Goal: Task Accomplishment & Management: Manage account settings

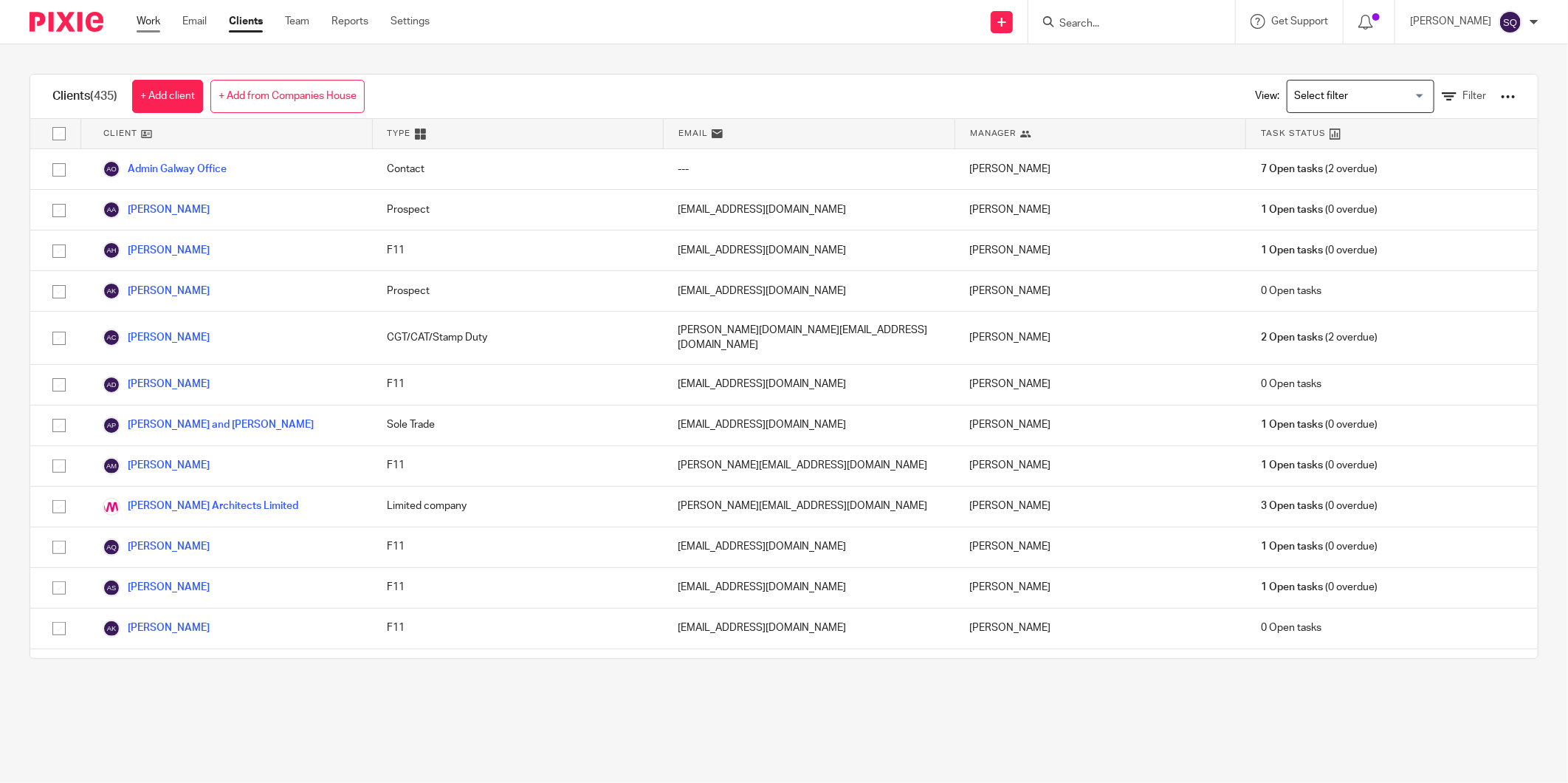
click at [151, 20] on link "Work" at bounding box center [147, 21] width 24 height 15
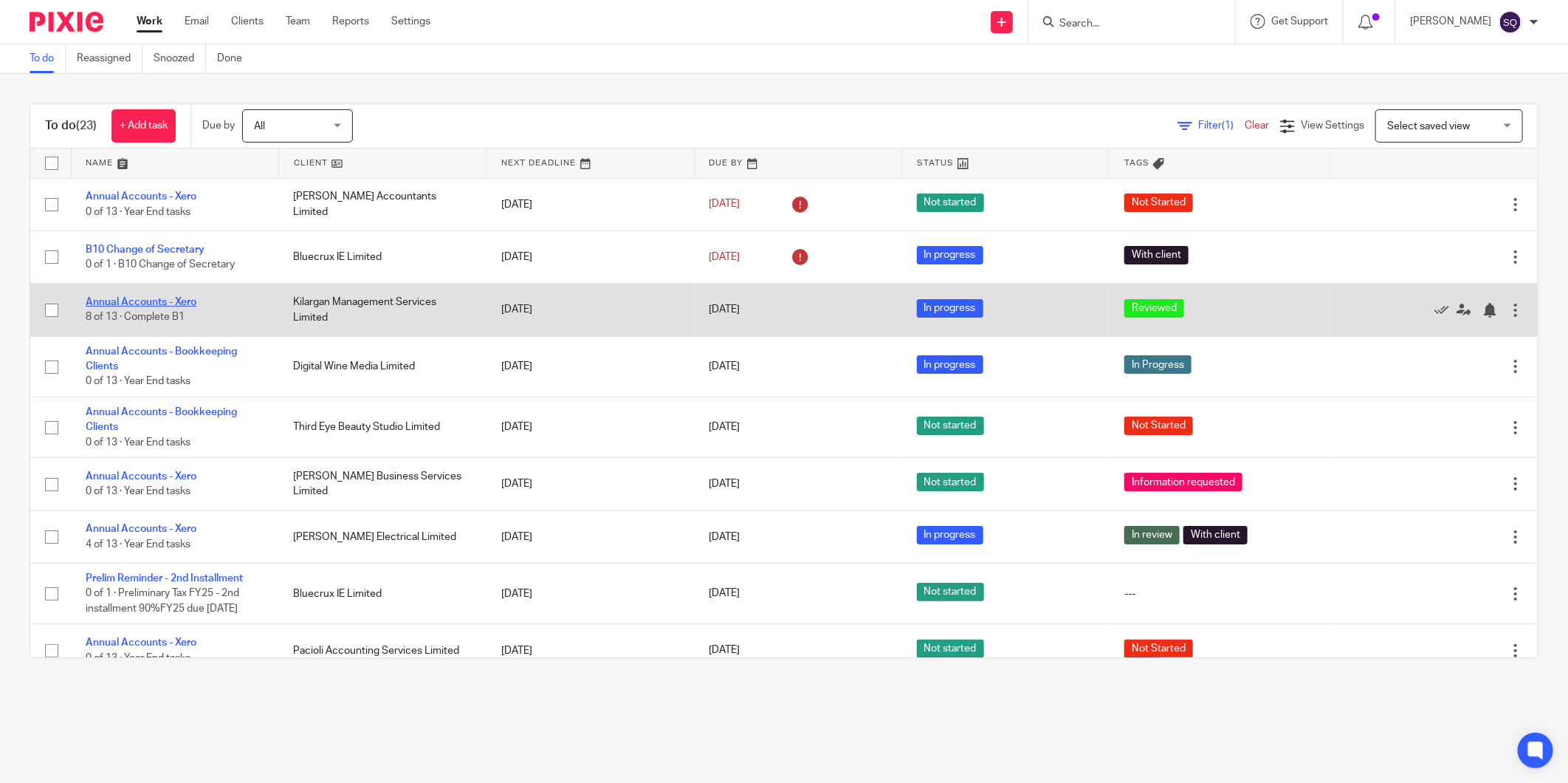
click at [153, 301] on link "Annual Accounts - Xero" at bounding box center [140, 302] width 111 height 10
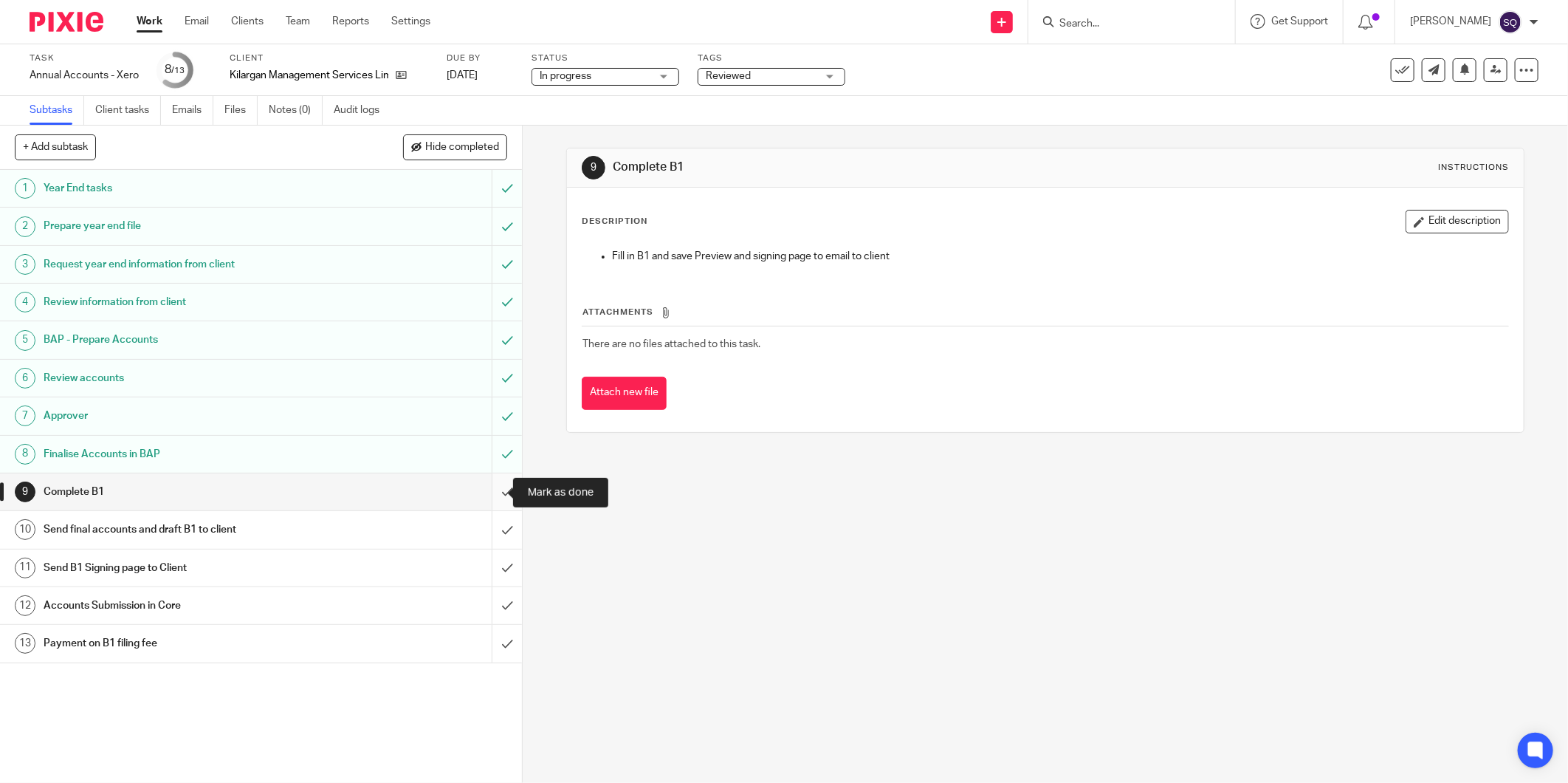
click at [488, 492] on input "submit" at bounding box center [261, 491] width 522 height 37
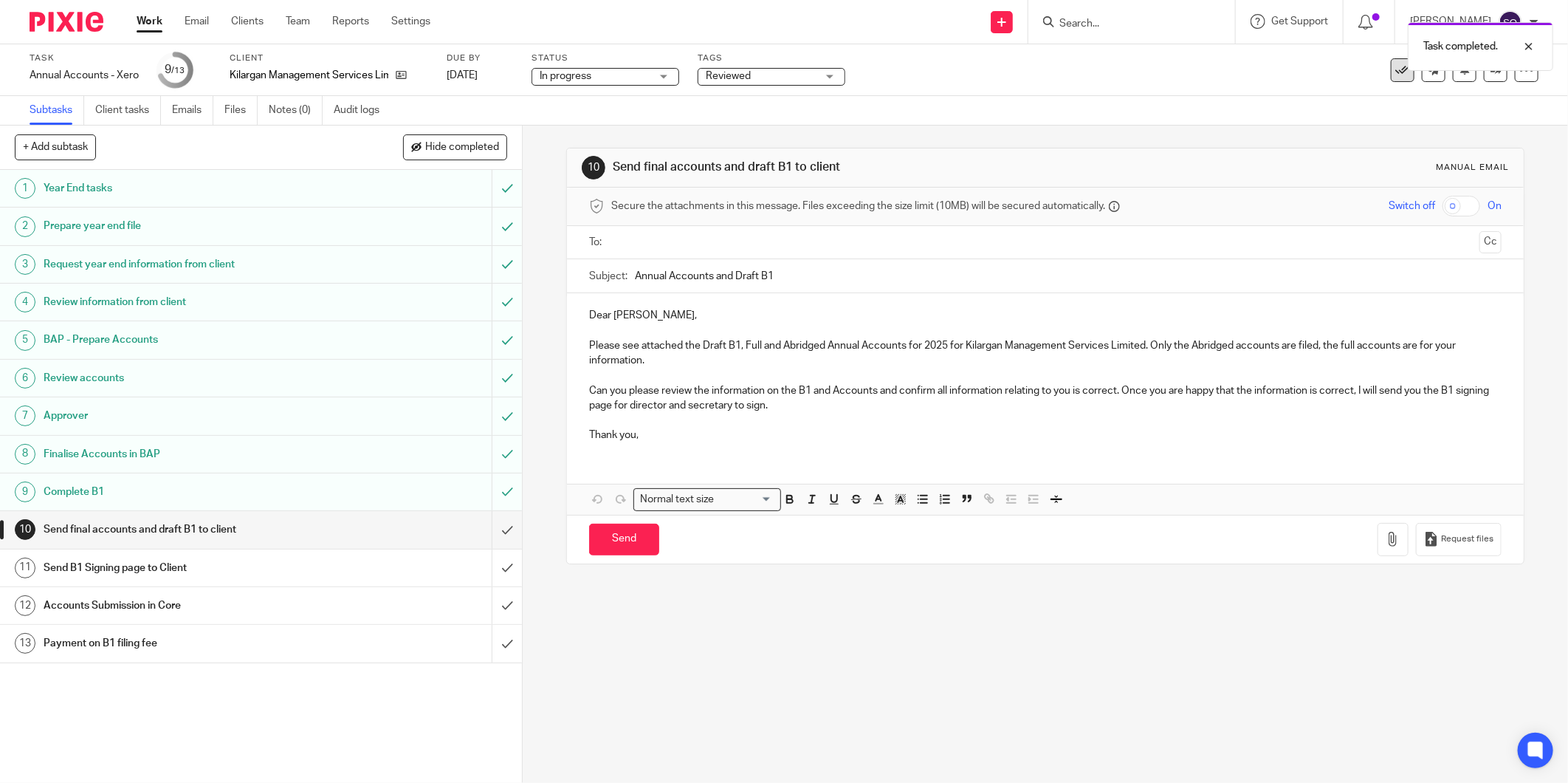
click at [1395, 72] on icon at bounding box center [1402, 70] width 15 height 15
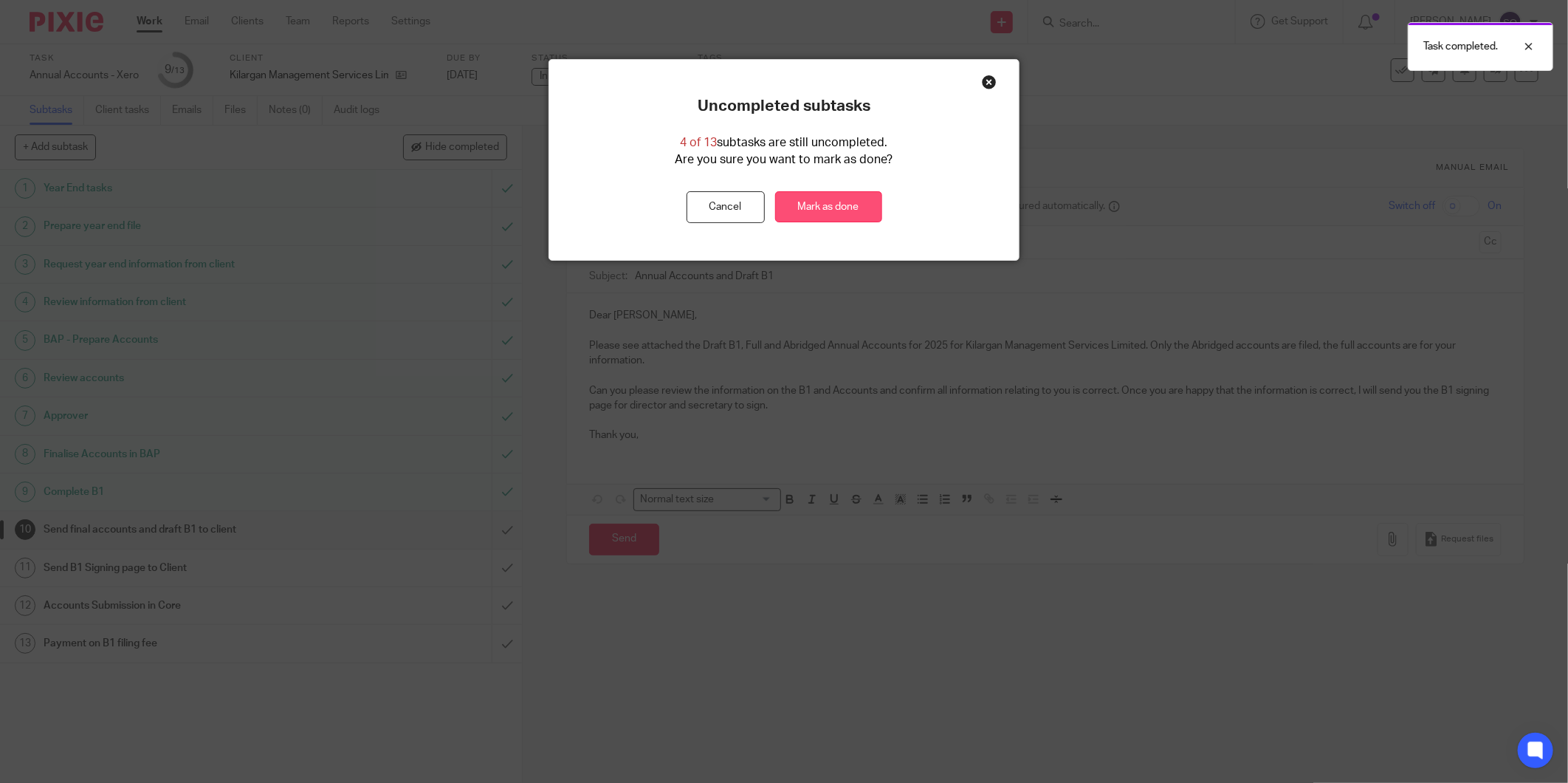
click at [826, 204] on link "Mark as done" at bounding box center [828, 207] width 107 height 31
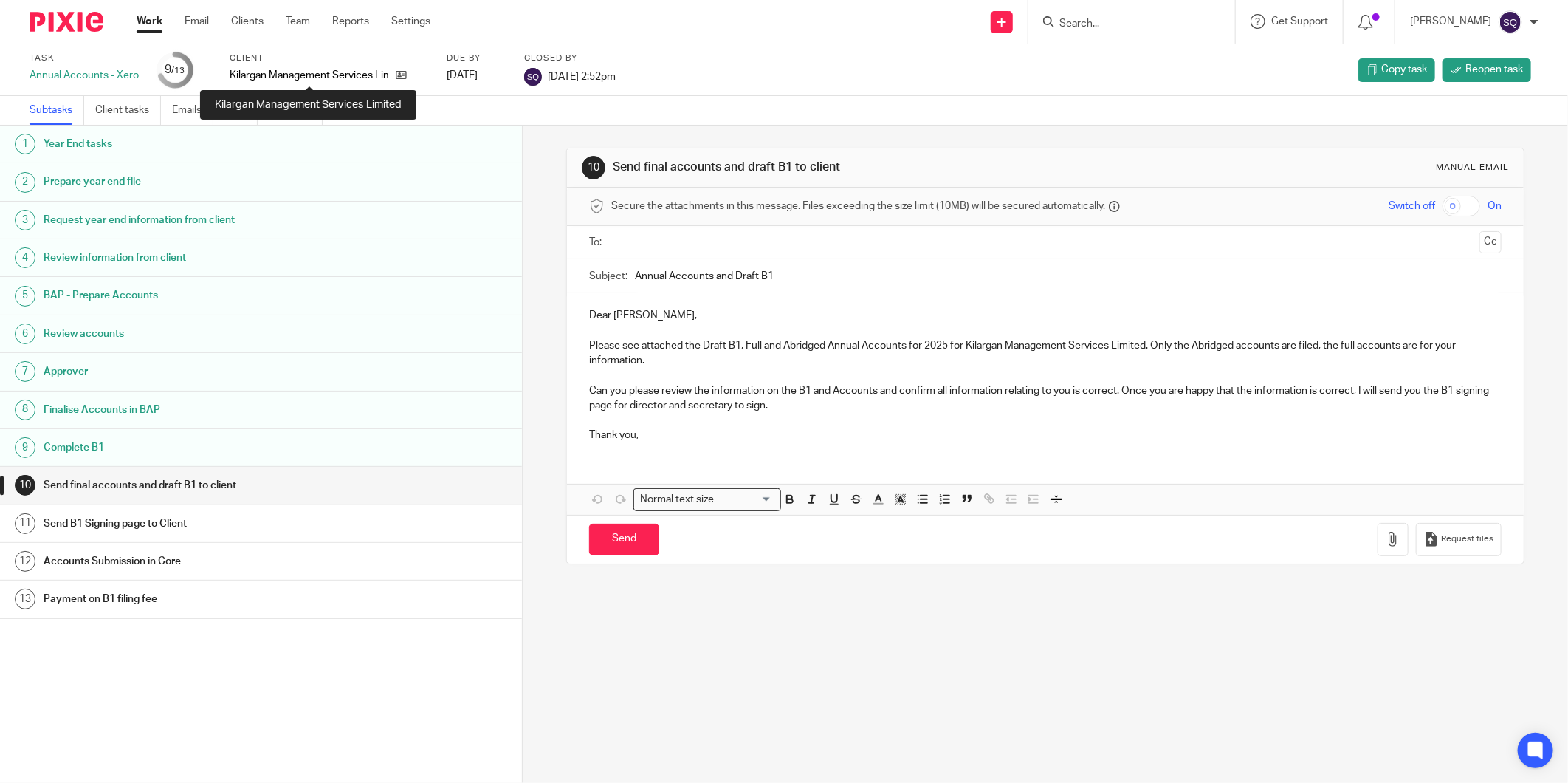
click at [288, 72] on p "Kilargan Management Services Limited" at bounding box center [309, 75] width 159 height 15
click at [404, 79] on icon at bounding box center [401, 75] width 11 height 11
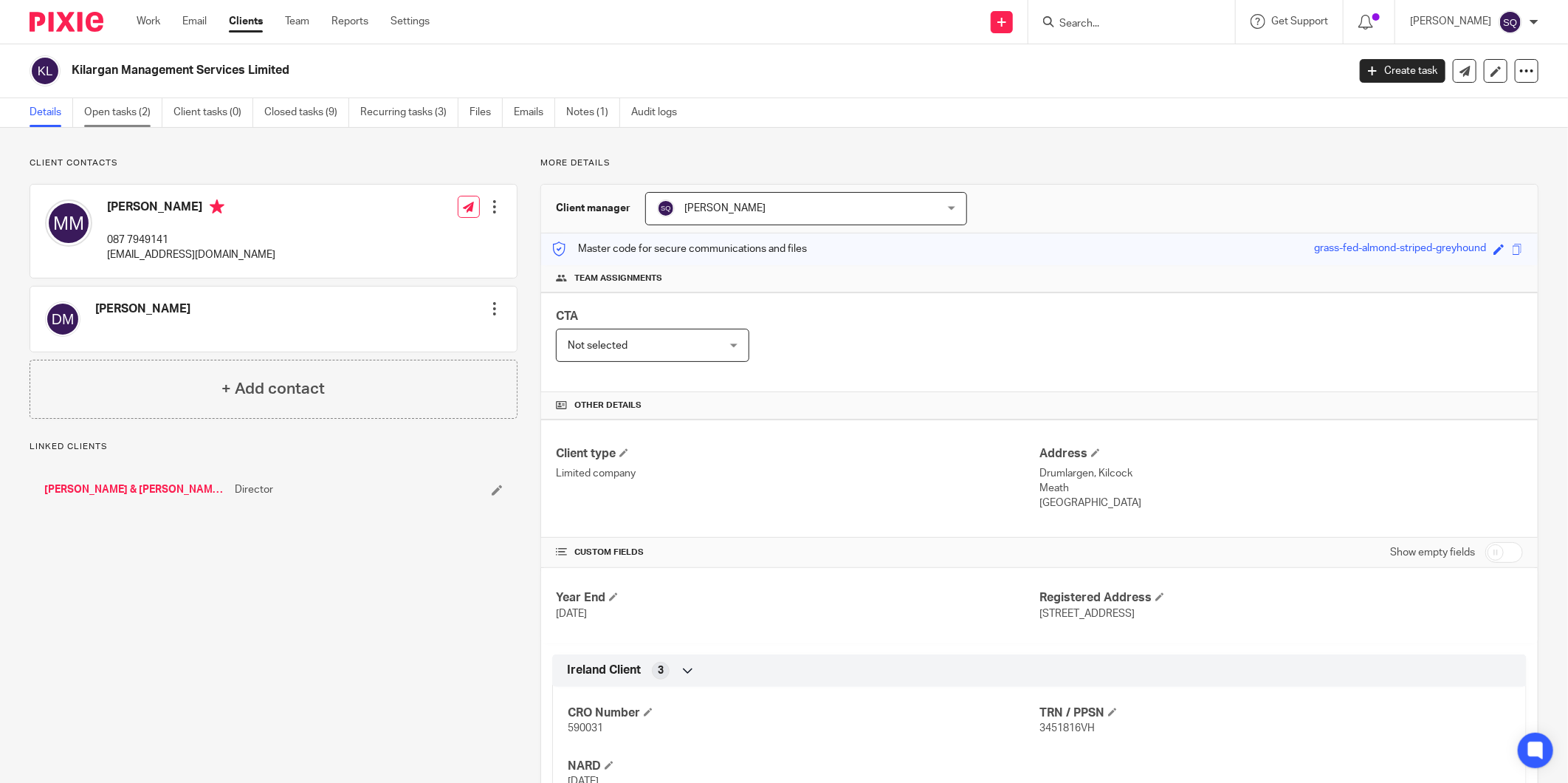
click at [114, 113] on link "Open tasks (2)" at bounding box center [123, 112] width 79 height 29
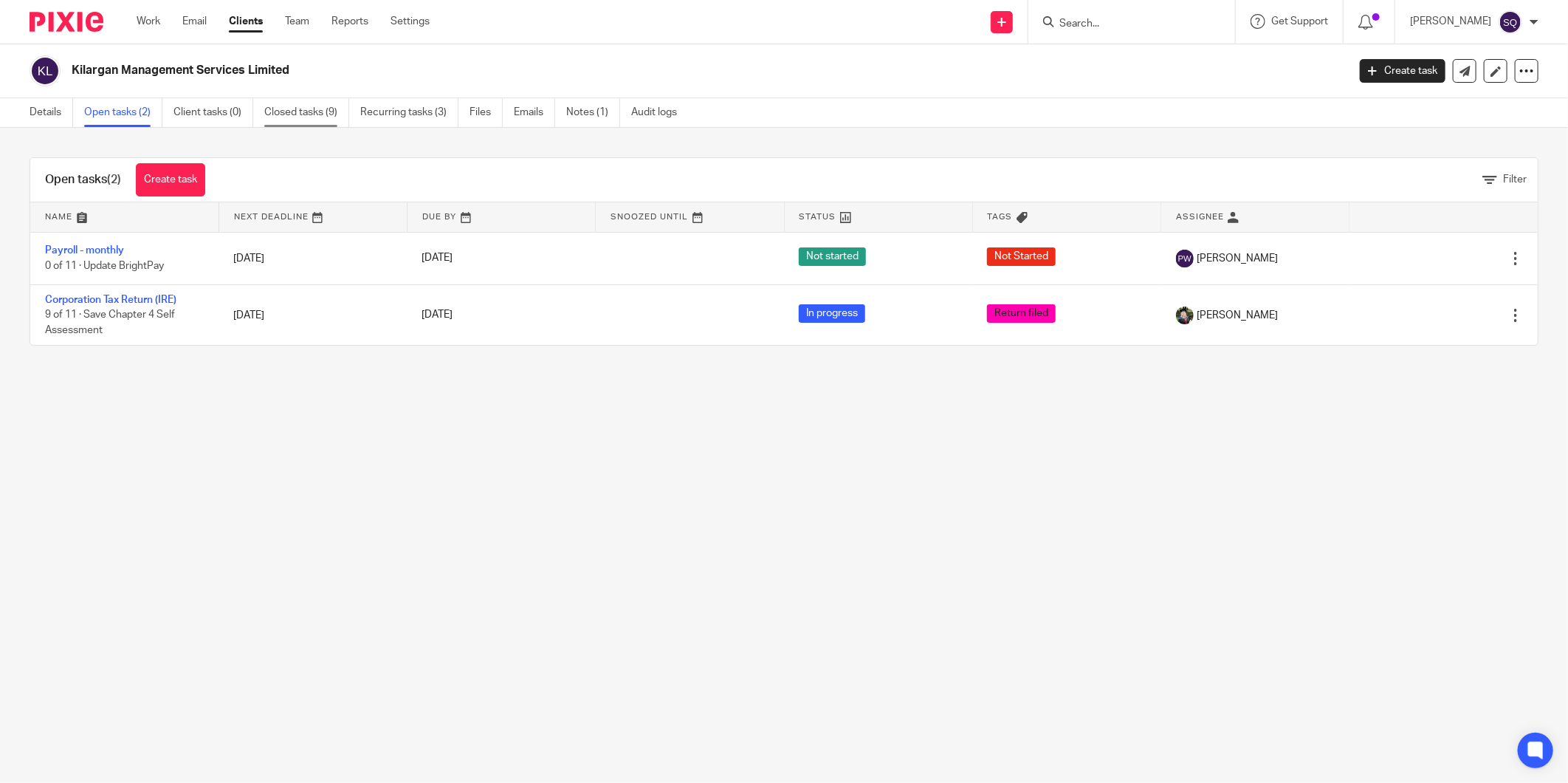
click at [313, 108] on link "Closed tasks (9)" at bounding box center [306, 112] width 85 height 29
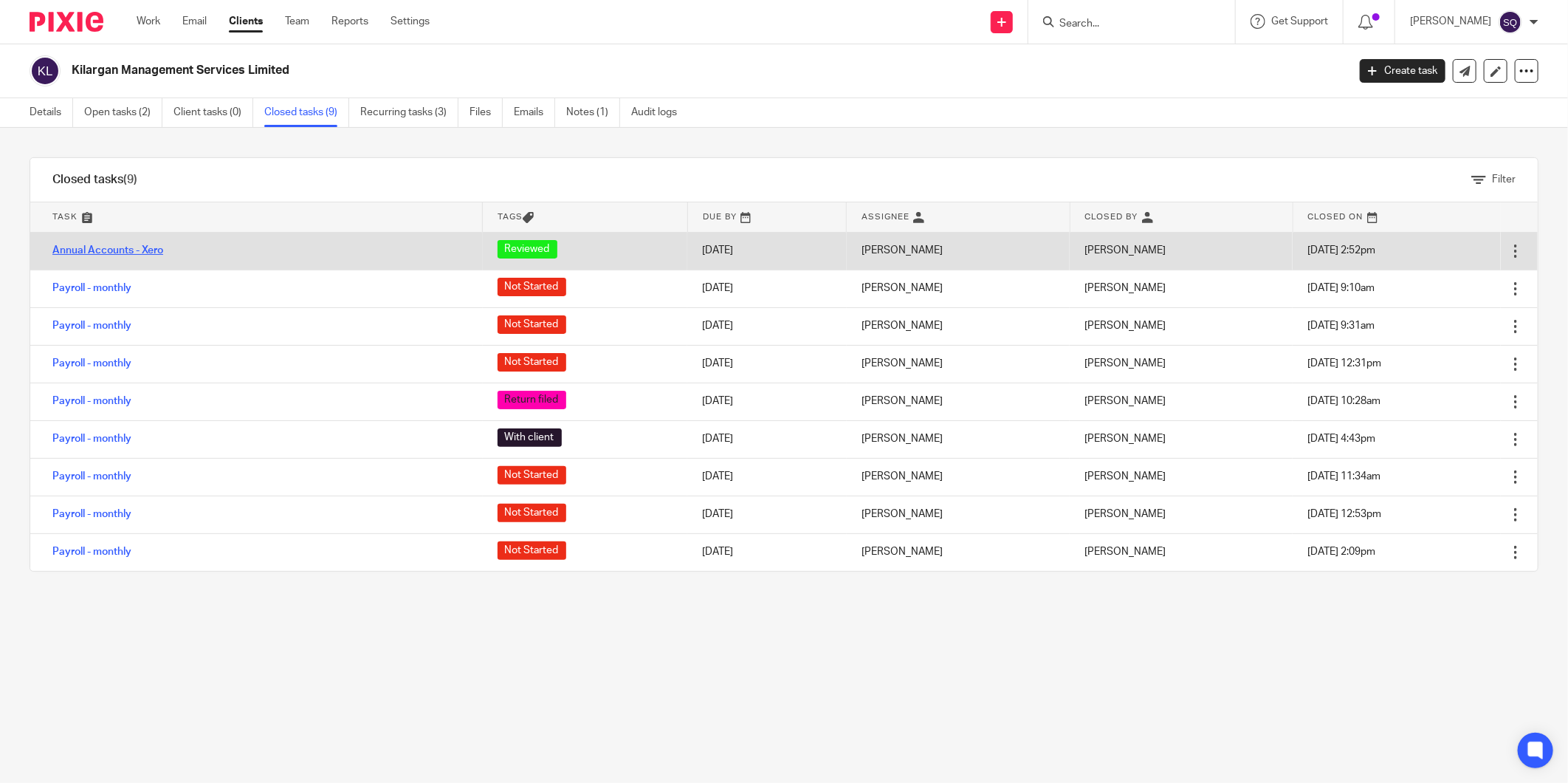
click at [122, 245] on link "Annual Accounts - Xero" at bounding box center [107, 251] width 111 height 10
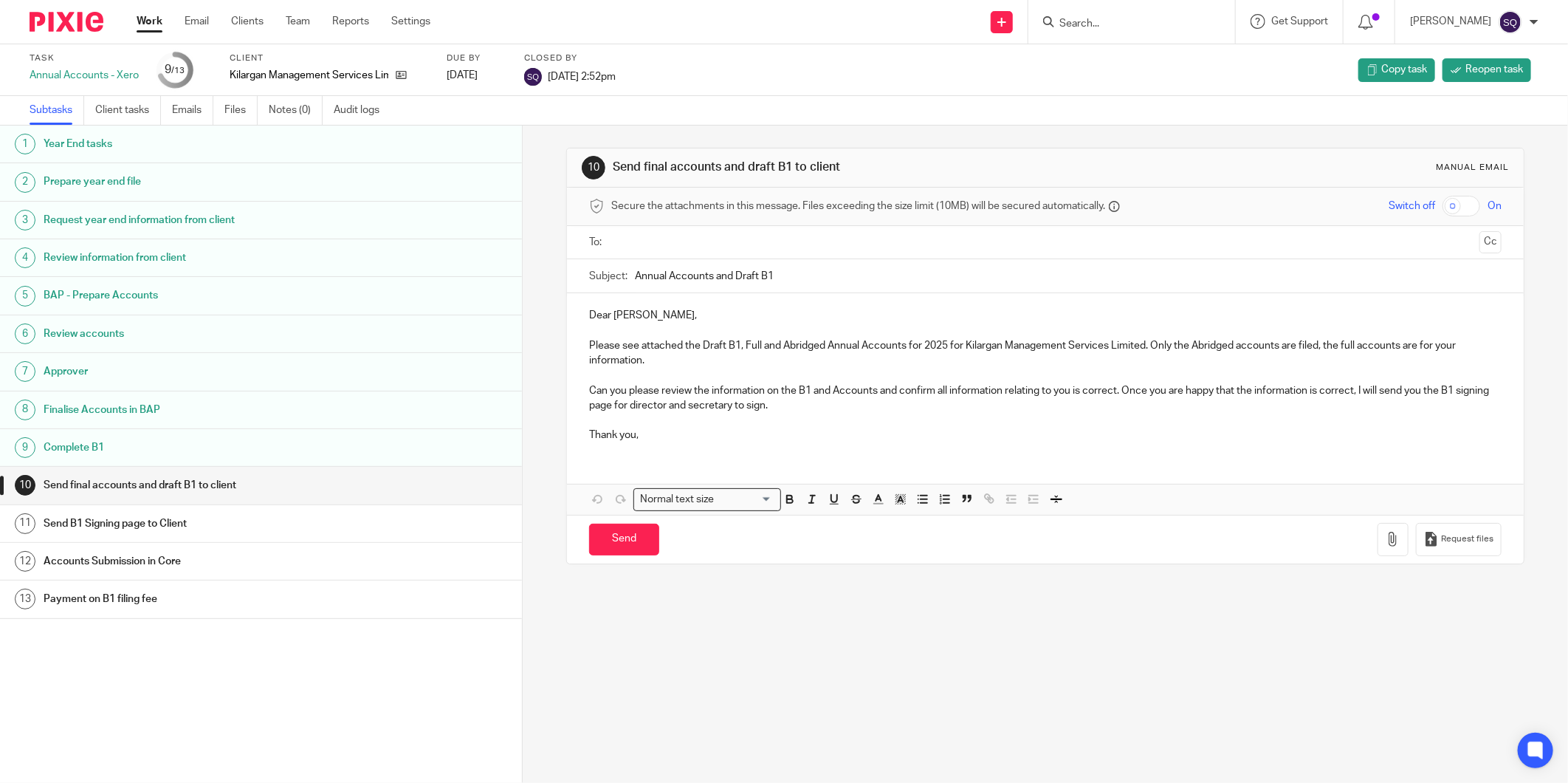
click at [585, 66] on div "Closed by [DATE] 2:52pm" at bounding box center [570, 70] width 92 height 36
click at [451, 471] on link "10 Send final accounts and draft B1 to client" at bounding box center [261, 485] width 522 height 37
click at [538, 75] on img at bounding box center [533, 77] width 17 height 17
drag, startPoint x: 538, startPoint y: 75, endPoint x: 574, endPoint y: 59, distance: 39.4
click at [574, 59] on label "Closed by" at bounding box center [570, 58] width 92 height 12
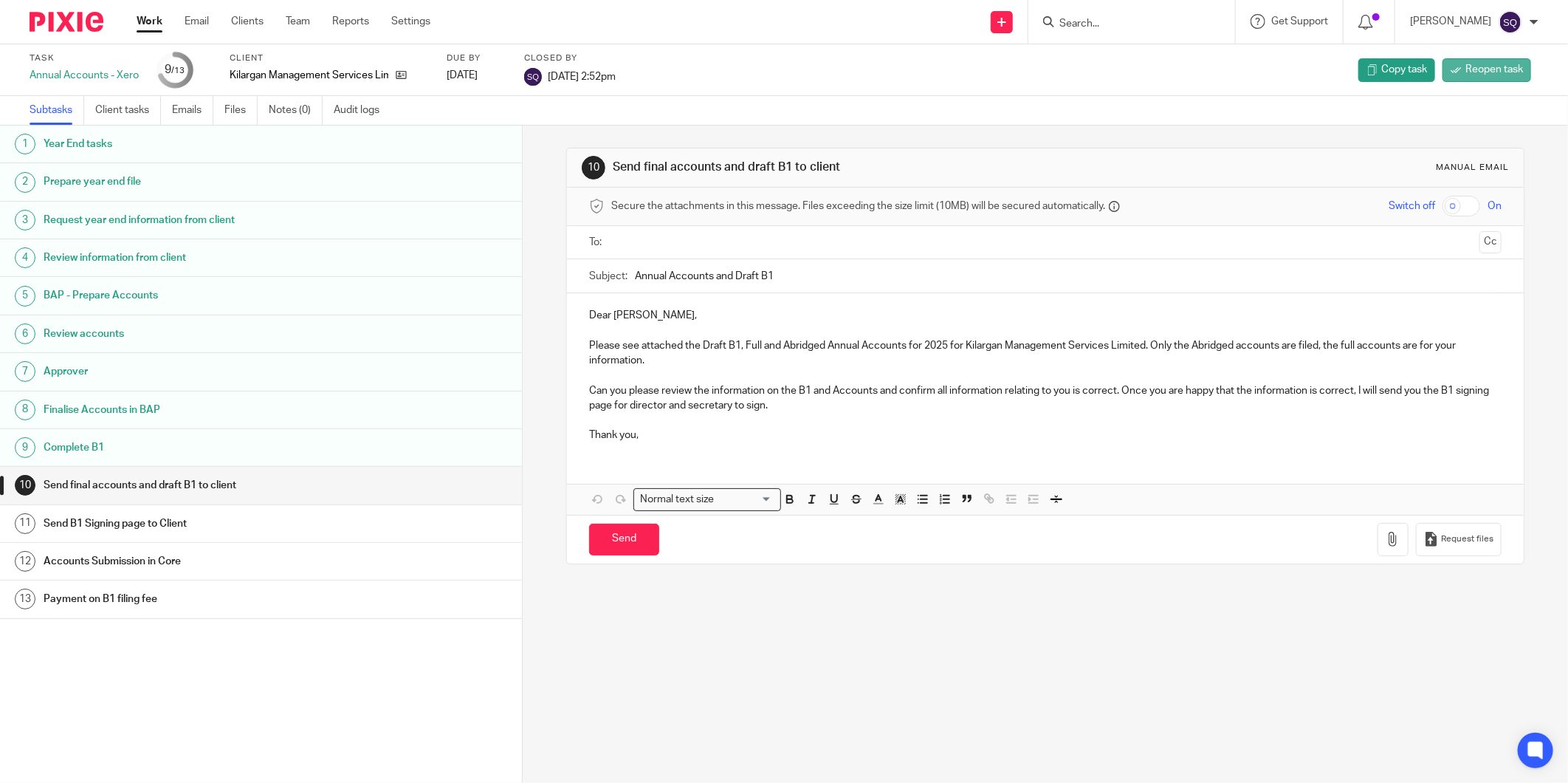
click at [1465, 72] on span "Reopen task" at bounding box center [1494, 69] width 58 height 15
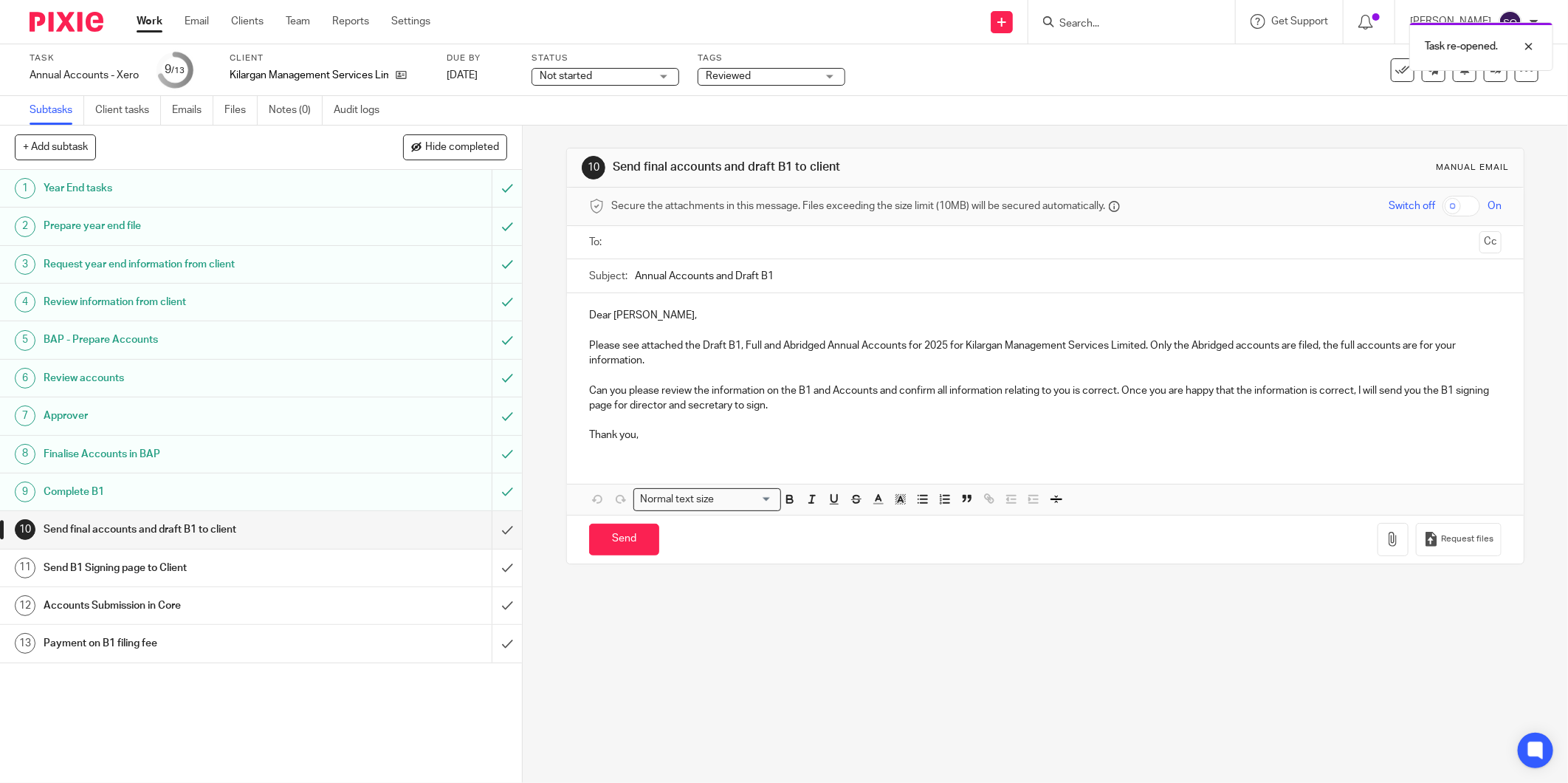
click at [668, 74] on div "Not started Not started" at bounding box center [605, 77] width 147 height 17
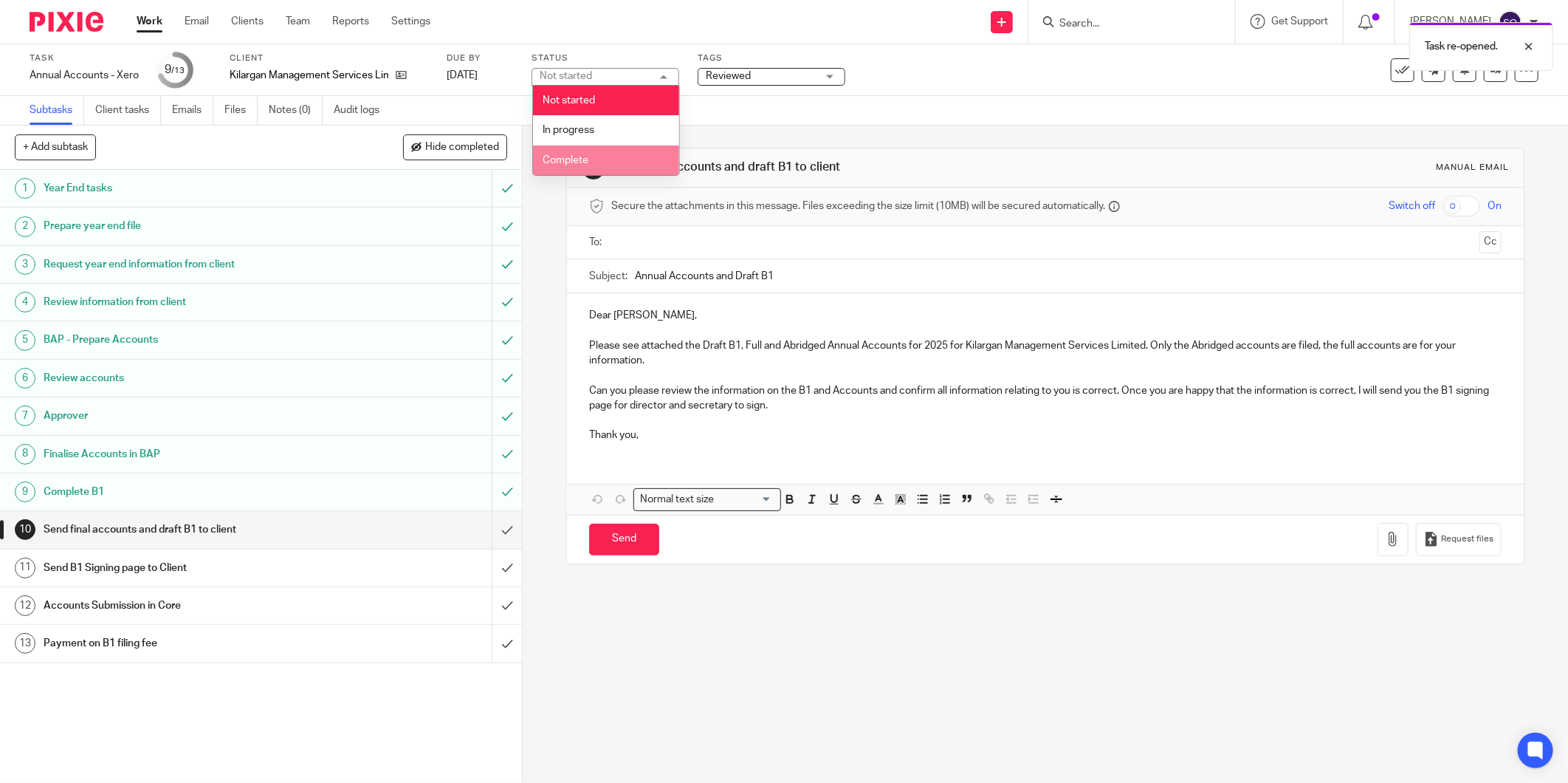
click at [639, 155] on li "Complete" at bounding box center [606, 161] width 146 height 31
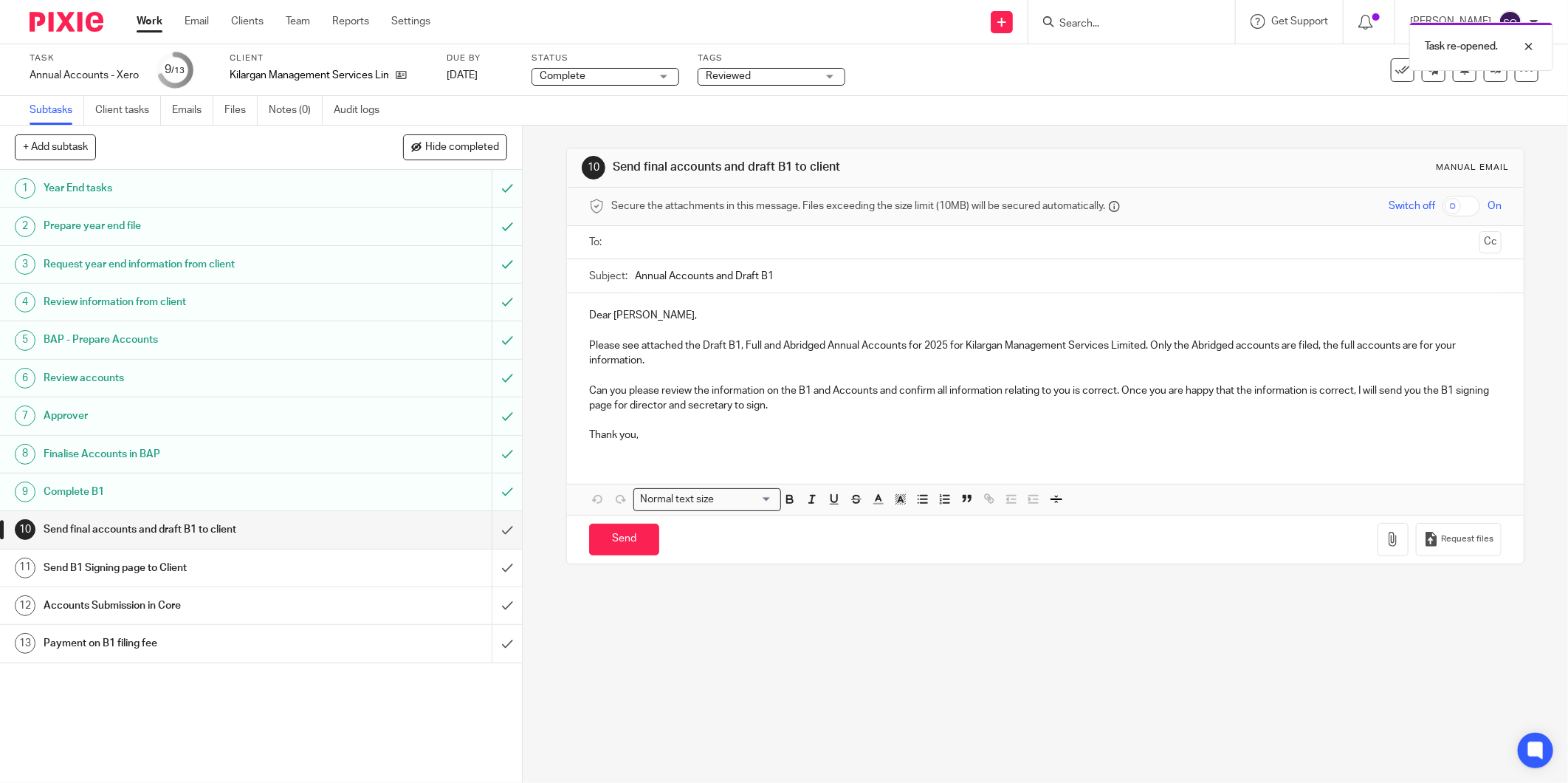
click at [769, 75] on span "Reviewed" at bounding box center [761, 77] width 111 height 16
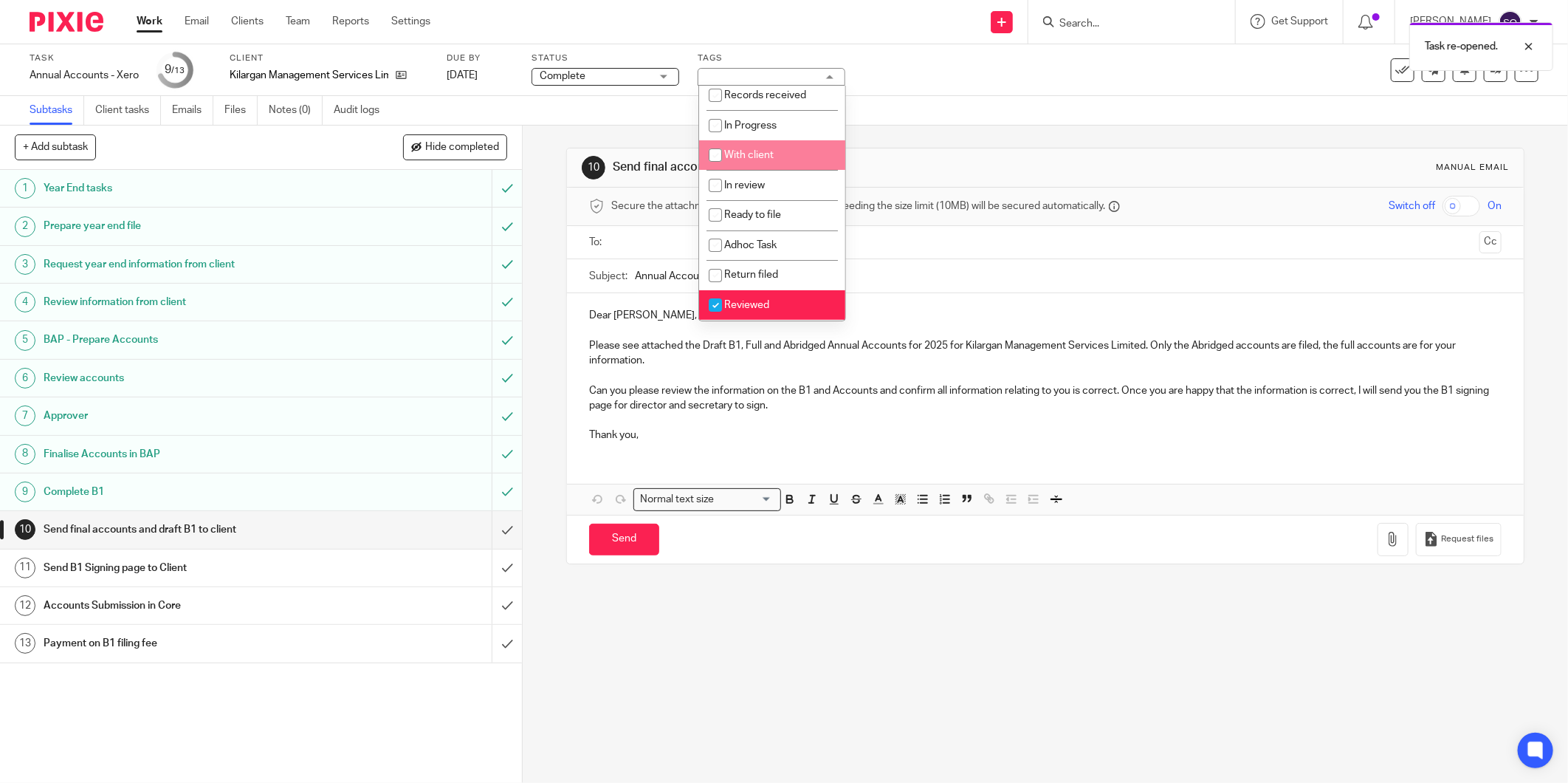
scroll to position [84, 0]
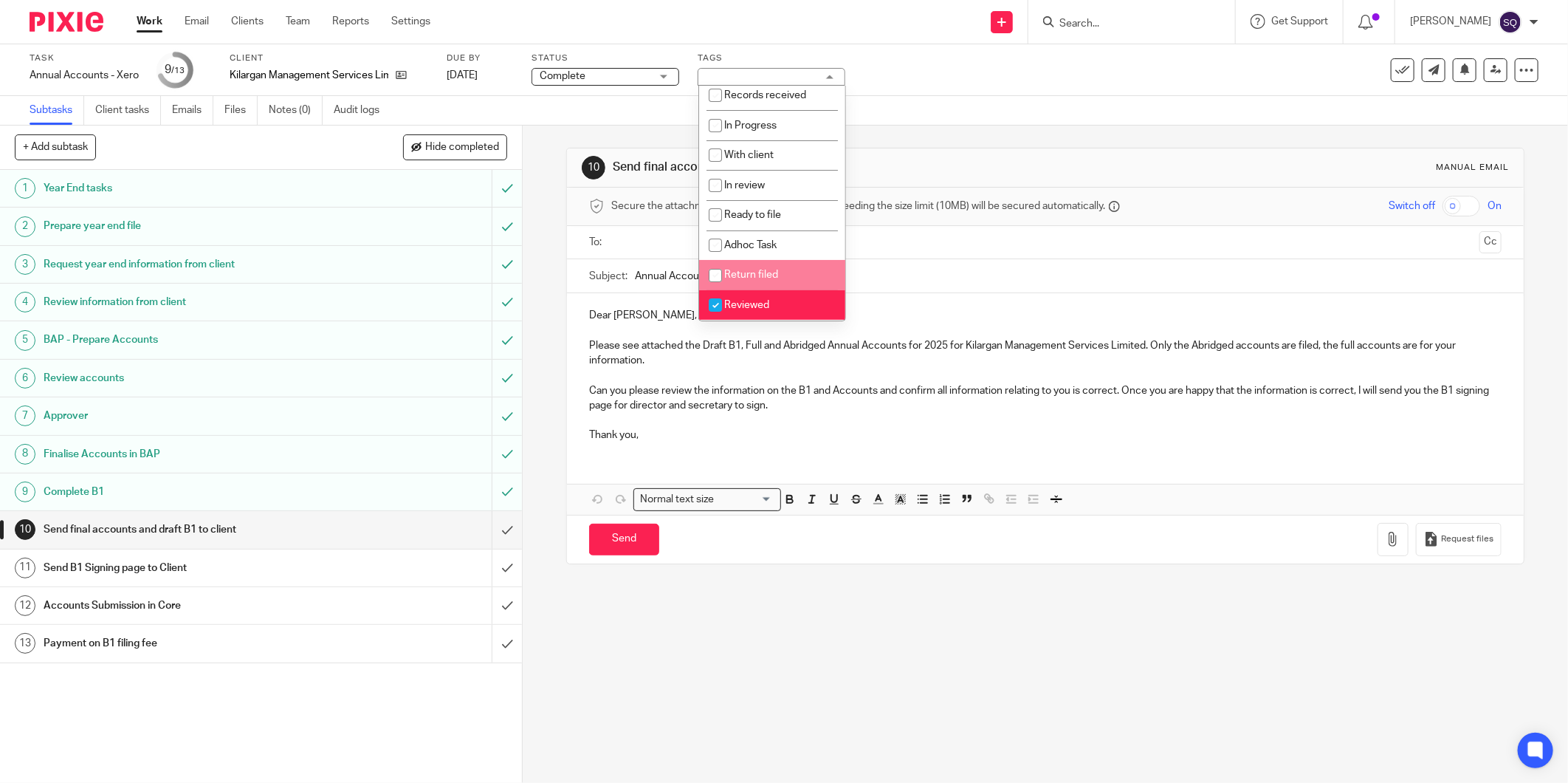
click at [761, 269] on li "Return filed" at bounding box center [771, 275] width 146 height 31
checkbox input "true"
drag, startPoint x: 736, startPoint y: 299, endPoint x: 747, endPoint y: 299, distance: 11.0
click at [736, 299] on li "Reviewed" at bounding box center [771, 305] width 146 height 31
checkbox input "false"
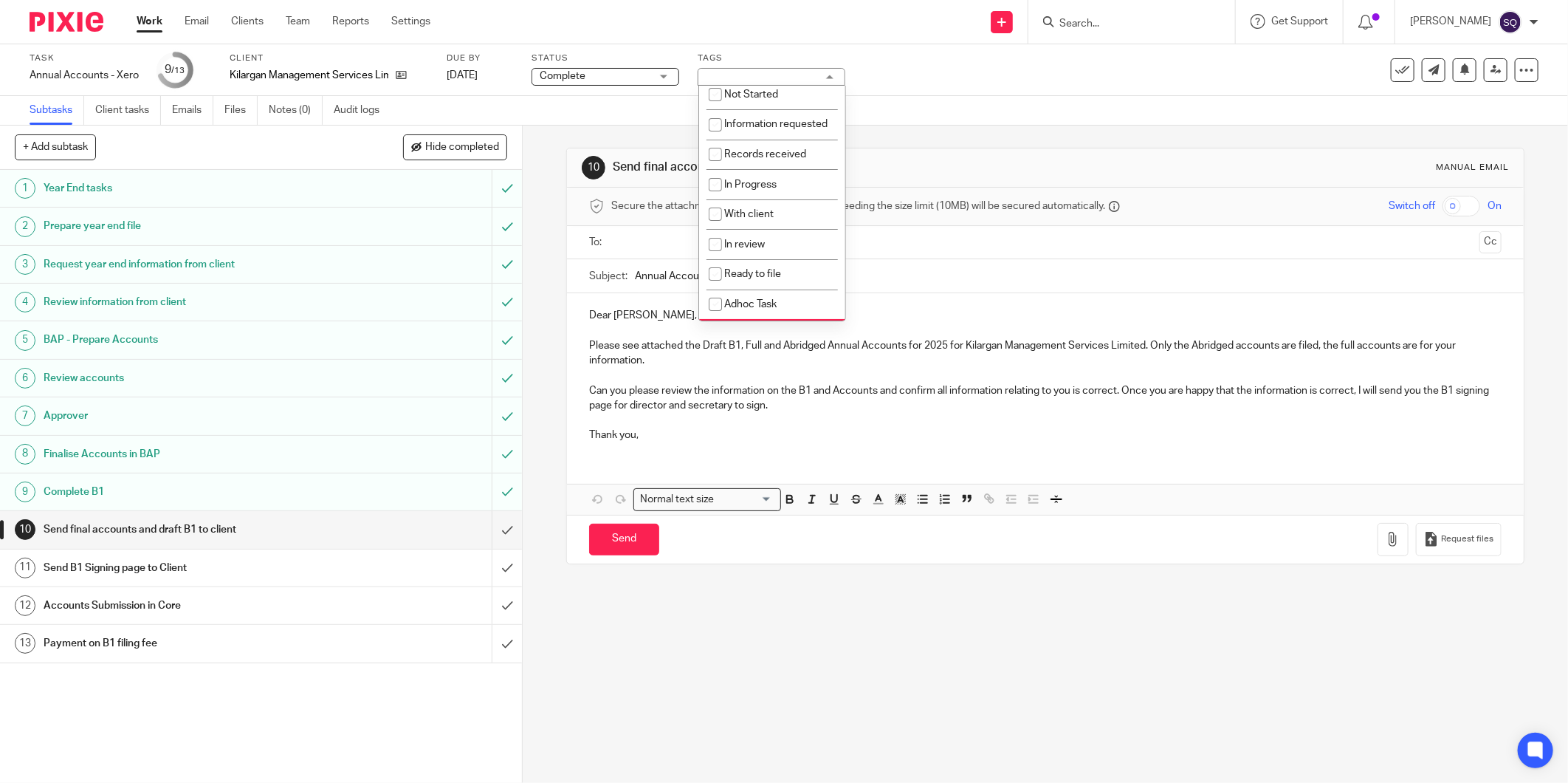
scroll to position [0, 0]
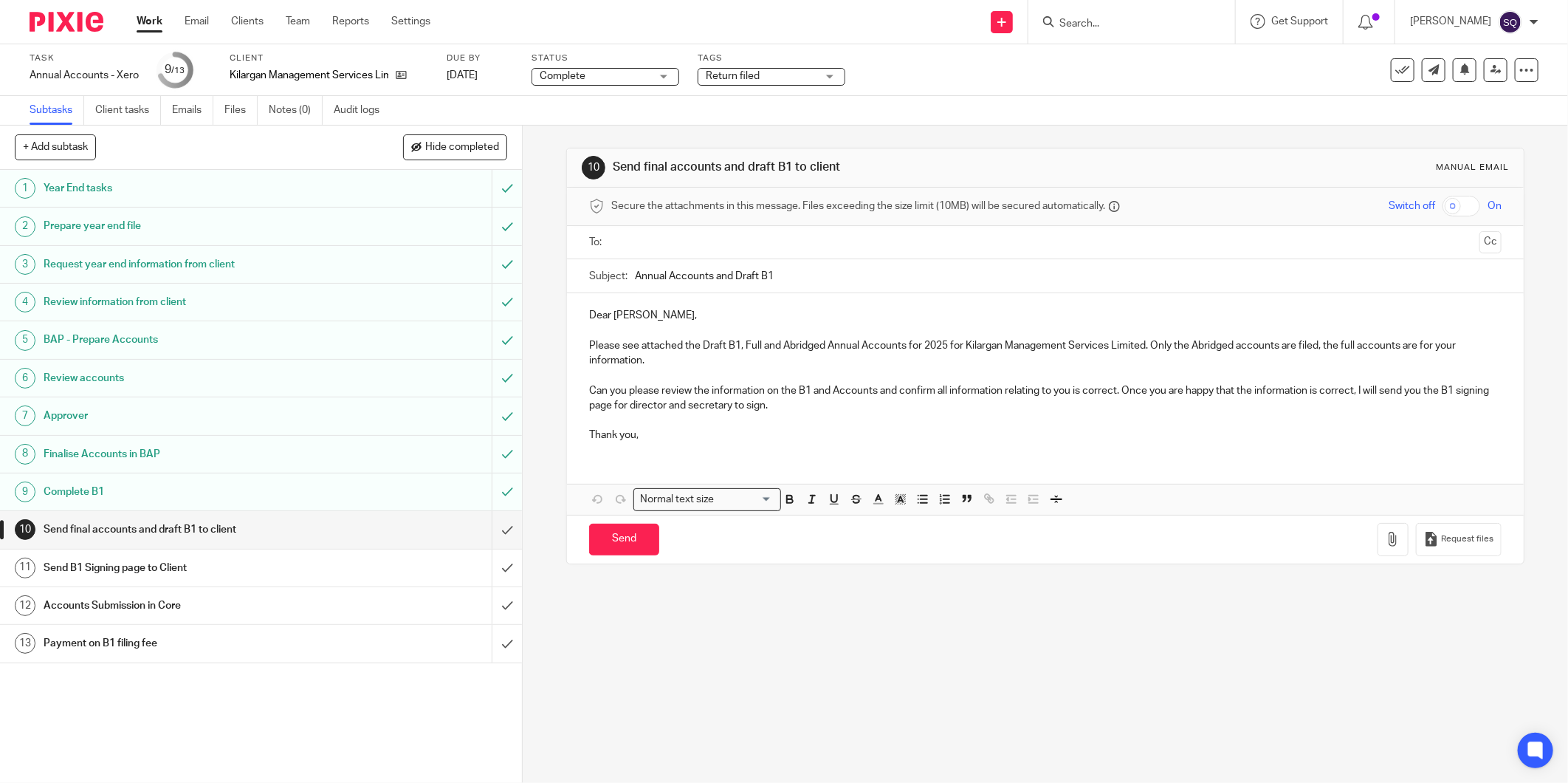
click at [923, 85] on div "Task Annual Accounts - Xero Save Annual Accounts - Xero 9 /13 Client Kilargan M…" at bounding box center [658, 70] width 1256 height 36
click at [1391, 77] on button at bounding box center [1402, 70] width 24 height 24
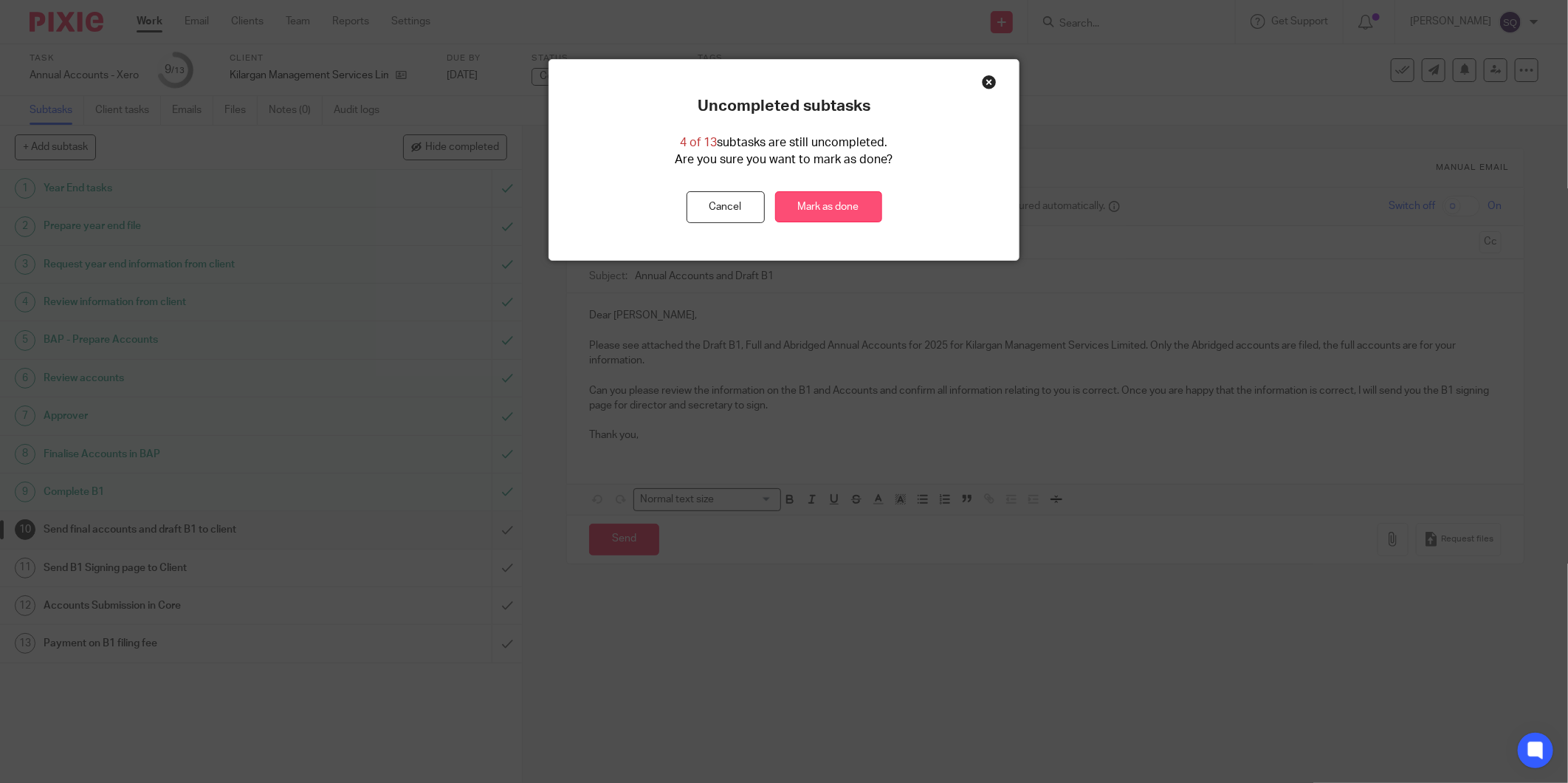
click at [851, 209] on link "Mark as done" at bounding box center [828, 207] width 107 height 31
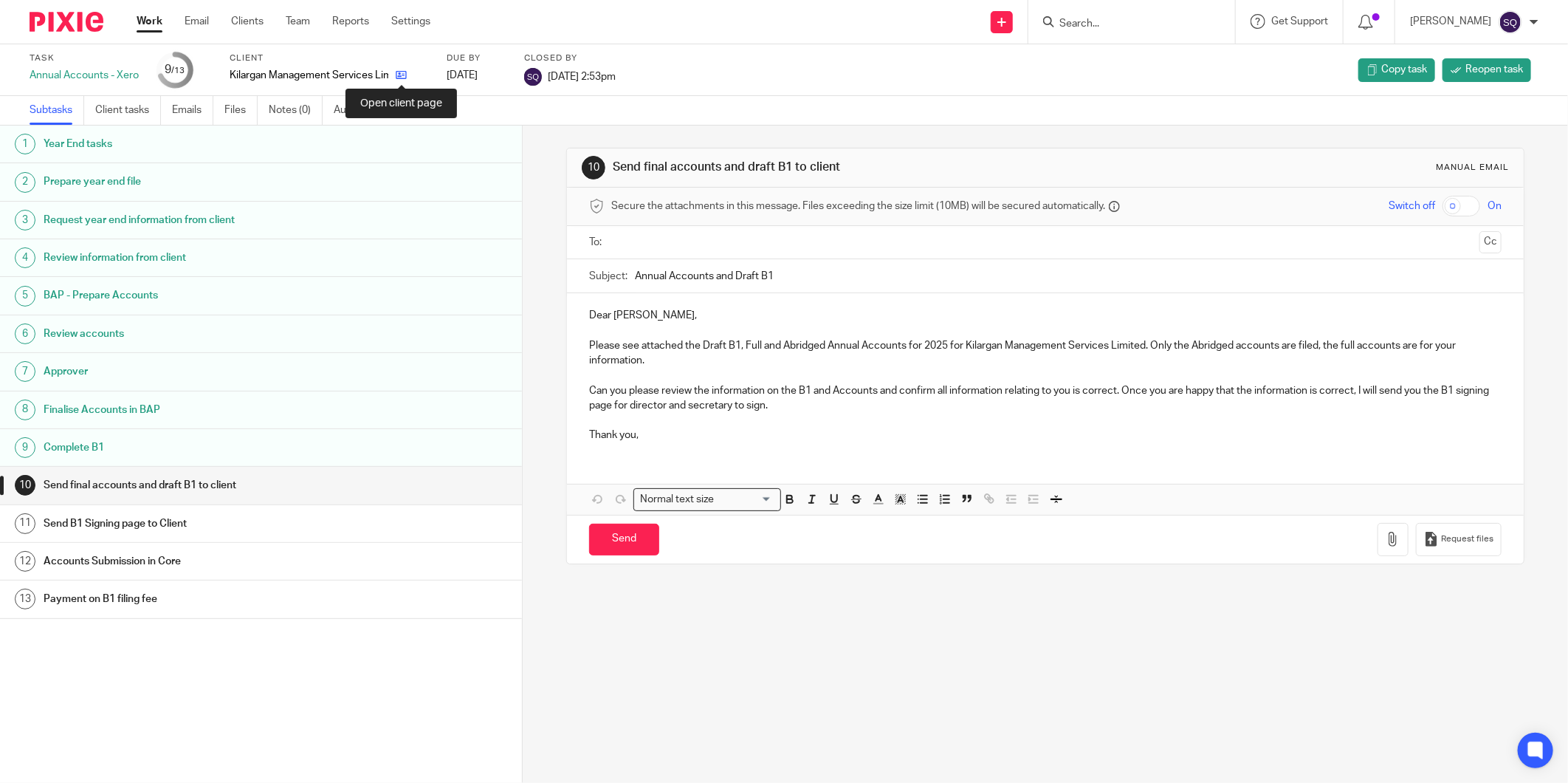
click at [401, 74] on icon at bounding box center [401, 75] width 11 height 11
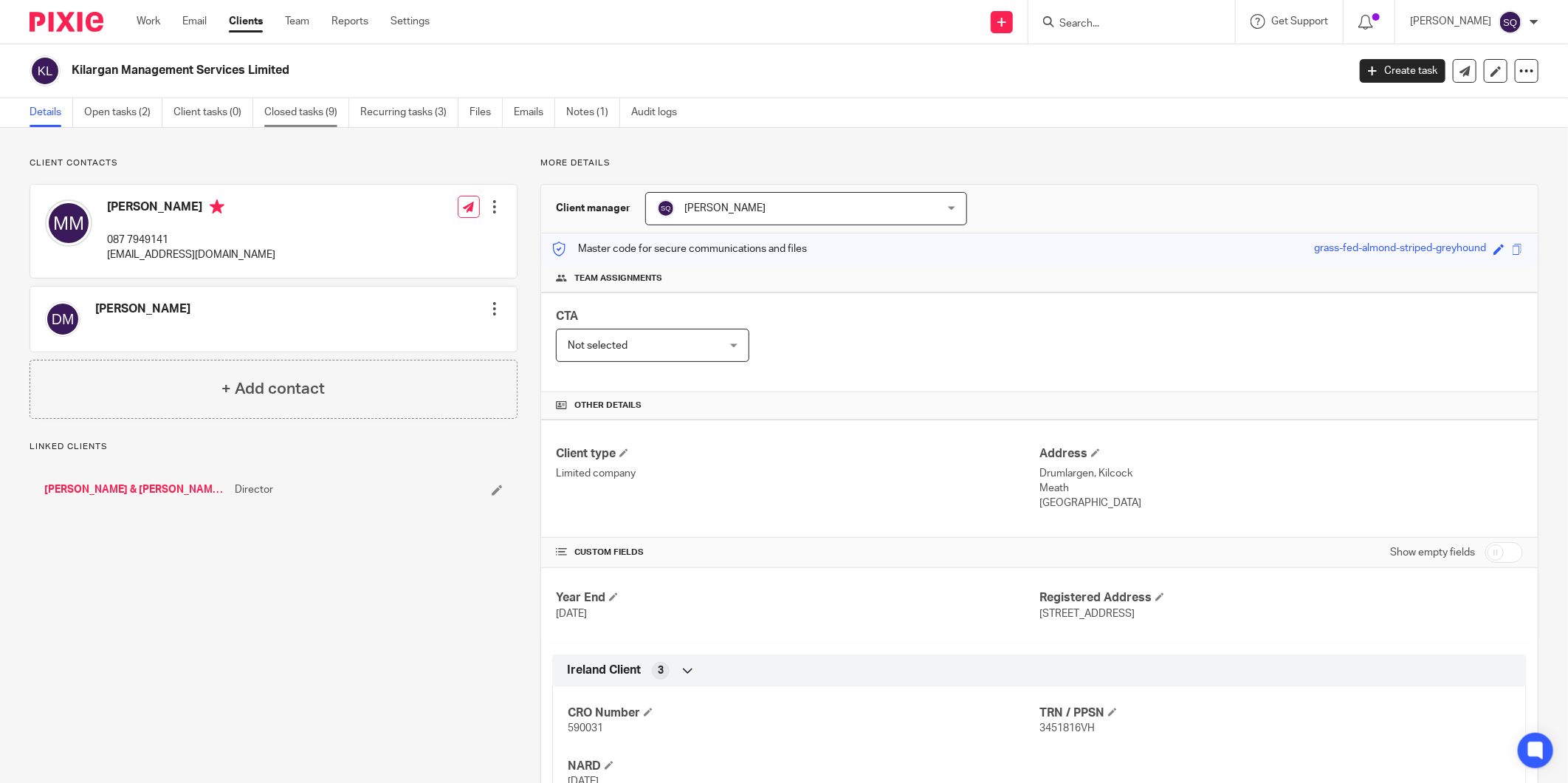
click at [312, 114] on link "Closed tasks (9)" at bounding box center [306, 112] width 85 height 29
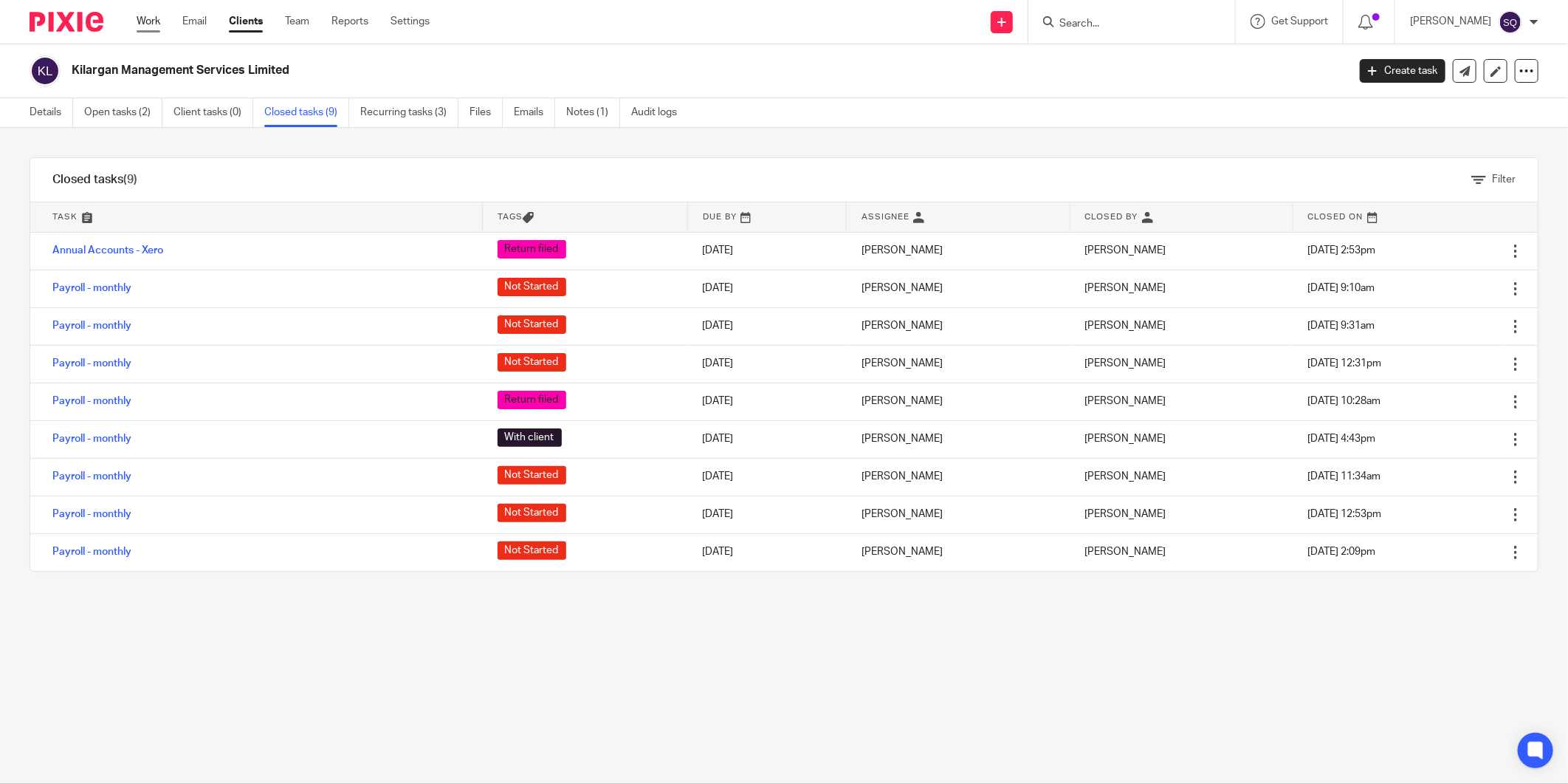
click at [150, 19] on link "Work" at bounding box center [147, 21] width 24 height 15
click at [63, 16] on img at bounding box center [66, 22] width 74 height 20
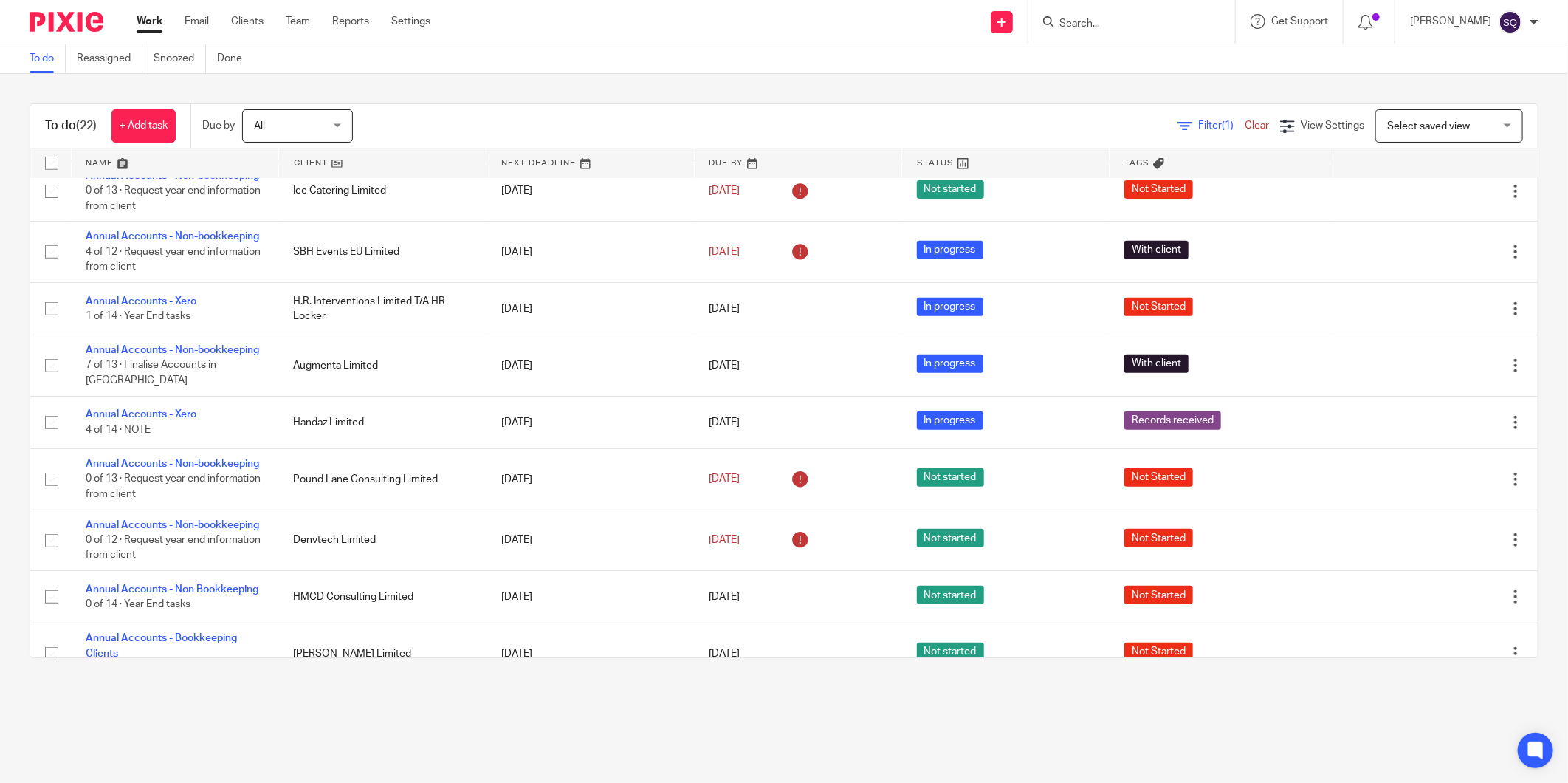
scroll to position [656, 0]
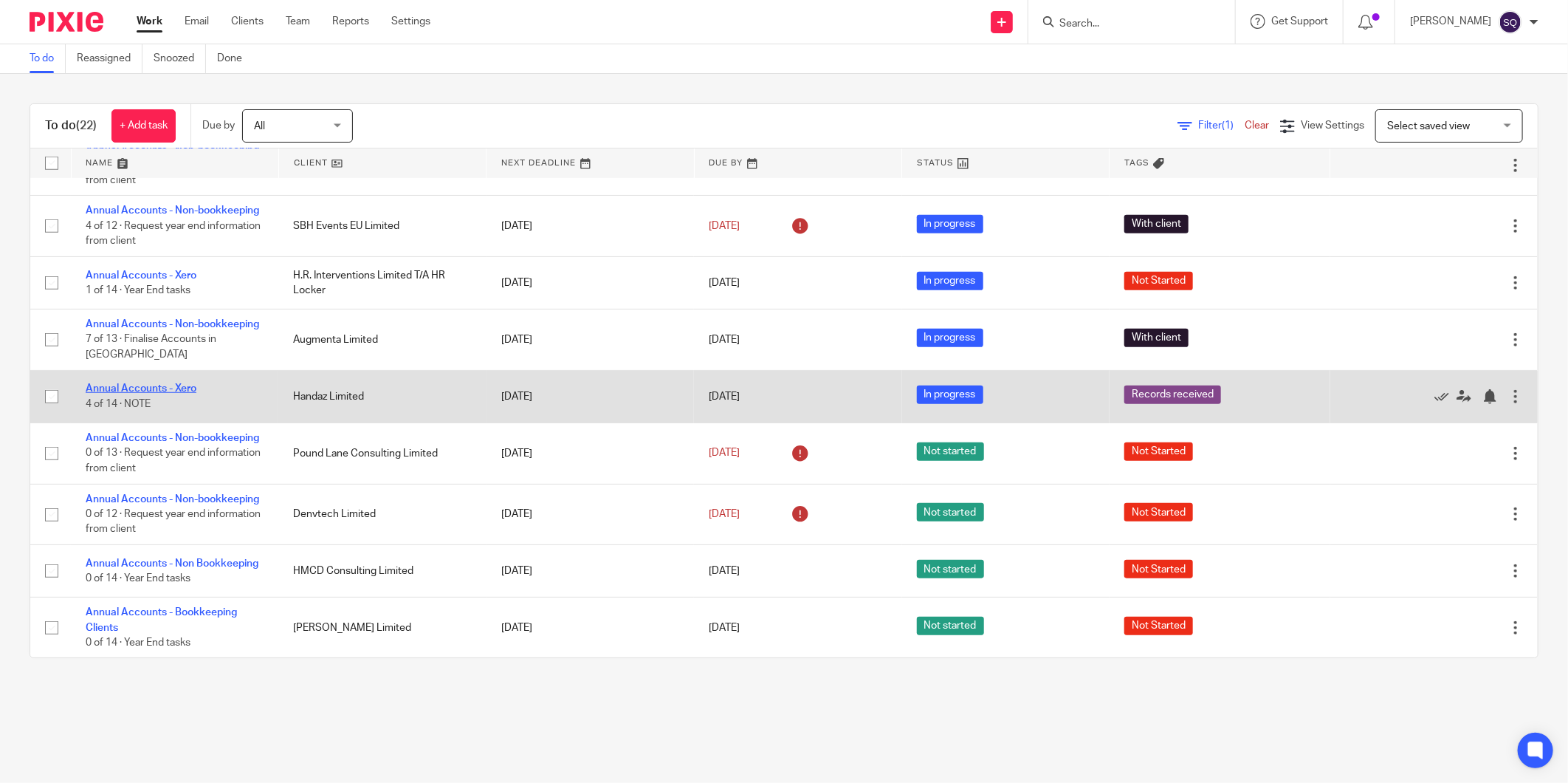
click at [151, 394] on link "Annual Accounts - Xero" at bounding box center [140, 388] width 111 height 10
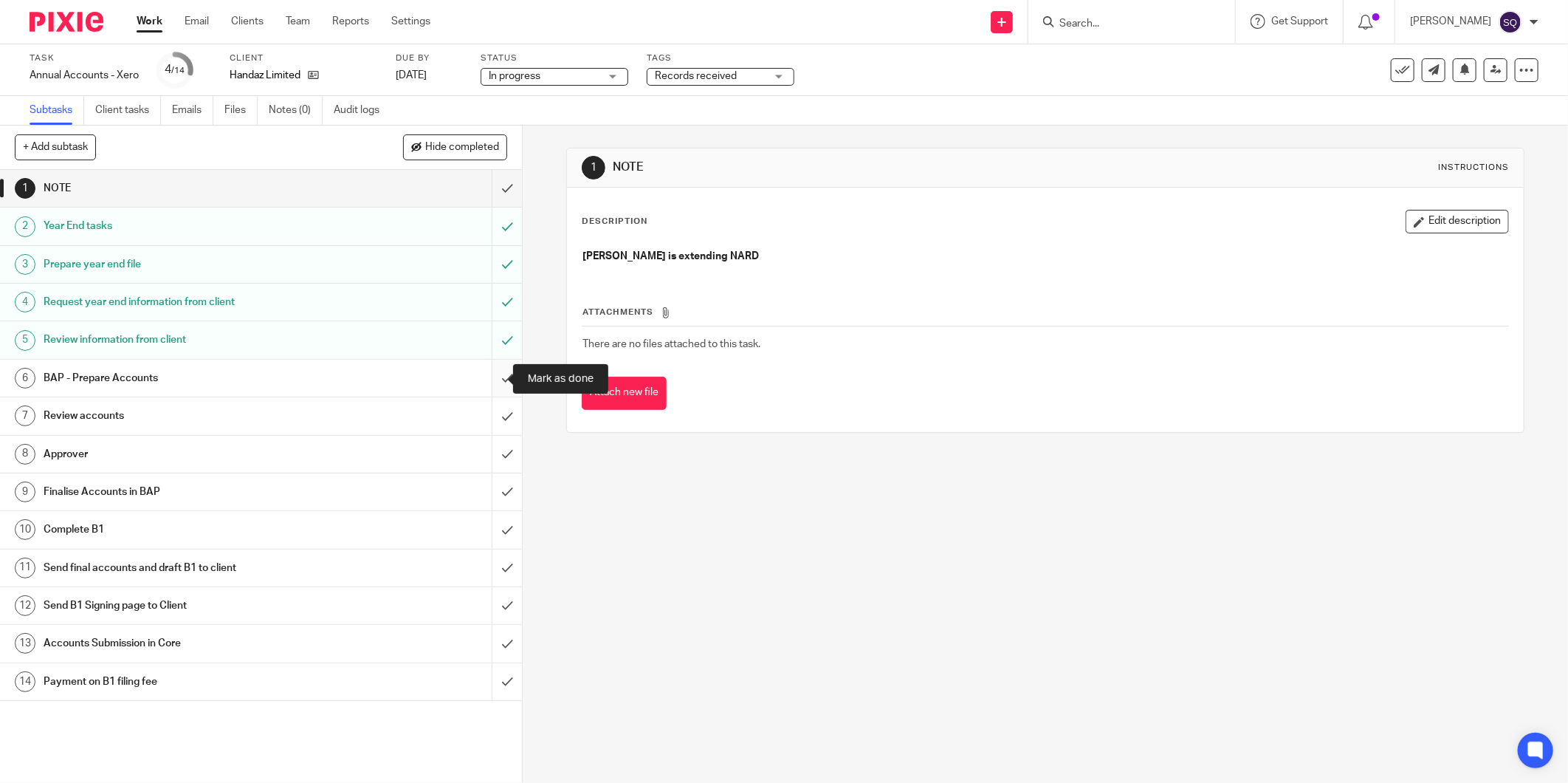
click at [490, 373] on input "submit" at bounding box center [261, 378] width 522 height 37
click at [709, 74] on span "Records received" at bounding box center [695, 76] width 82 height 10
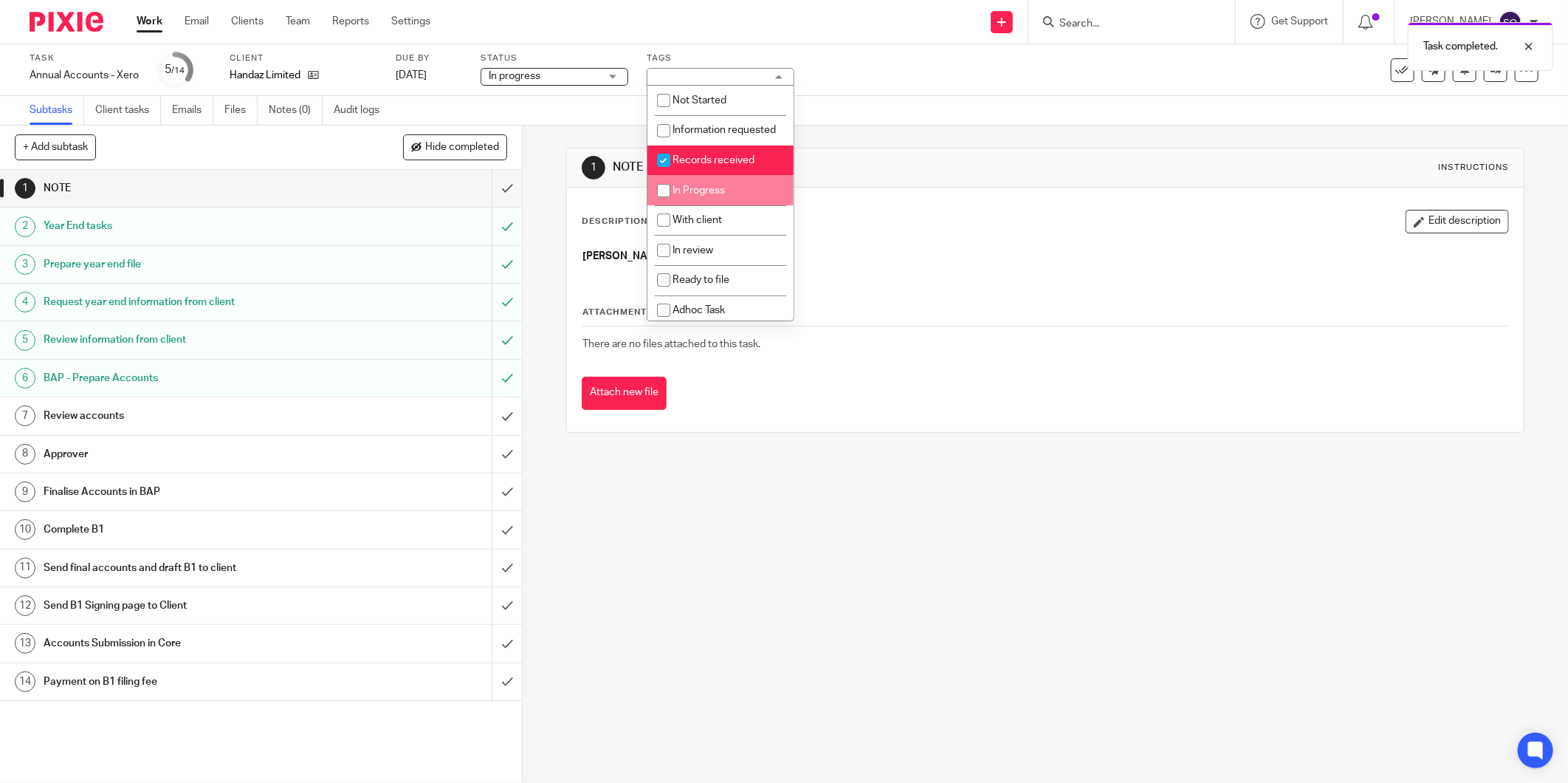
click at [660, 204] on input "checkbox" at bounding box center [663, 190] width 28 height 28
checkbox input "true"
click at [666, 175] on input "checkbox" at bounding box center [663, 160] width 28 height 28
checkbox input "false"
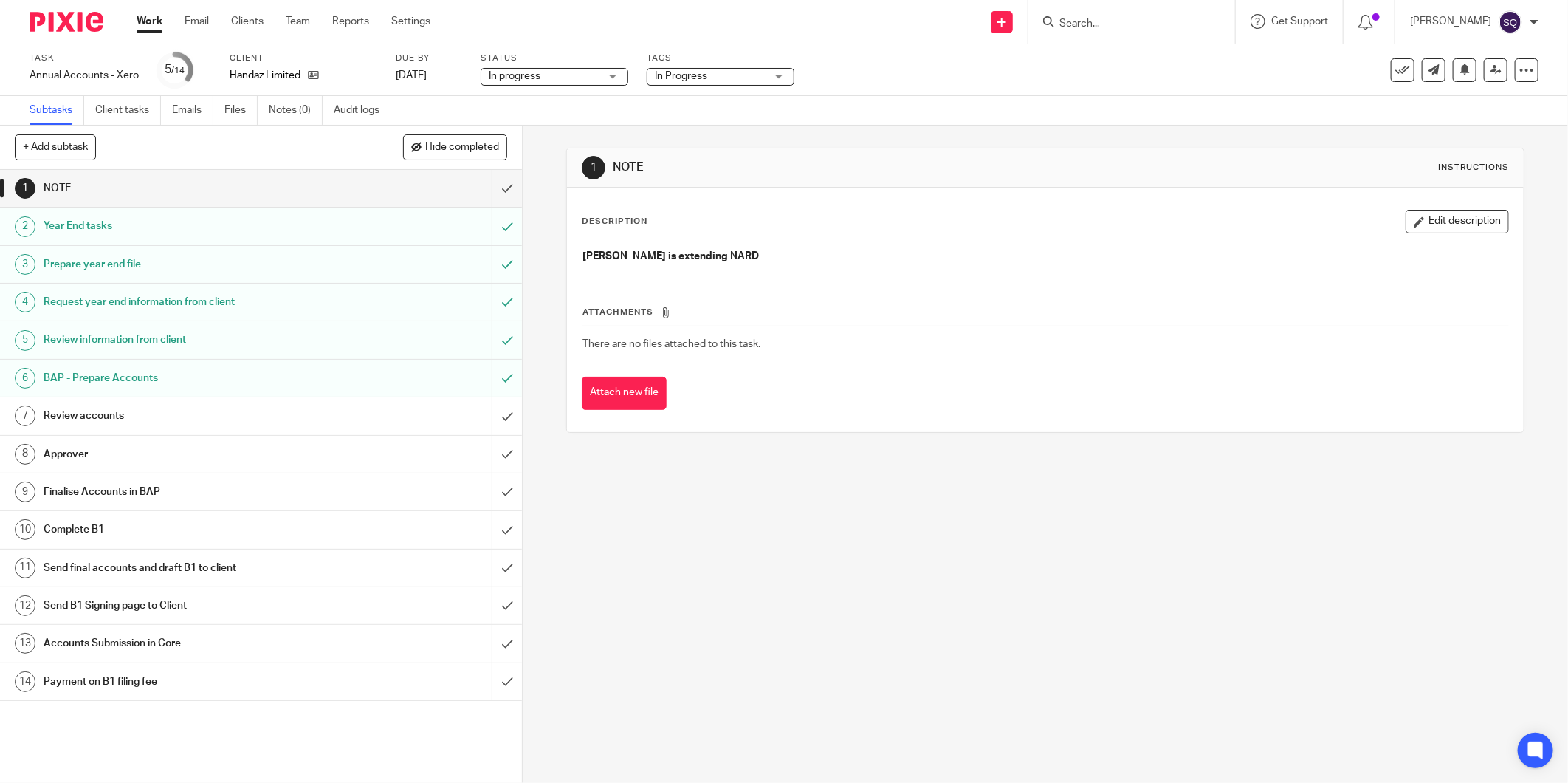
click at [548, 150] on div "1 NOTE Instructions Description Edit description Liam is extending NARD Attachm…" at bounding box center [1045, 454] width 1045 height 657
click at [367, 415] on div "Review accounts" at bounding box center [260, 416] width 433 height 22
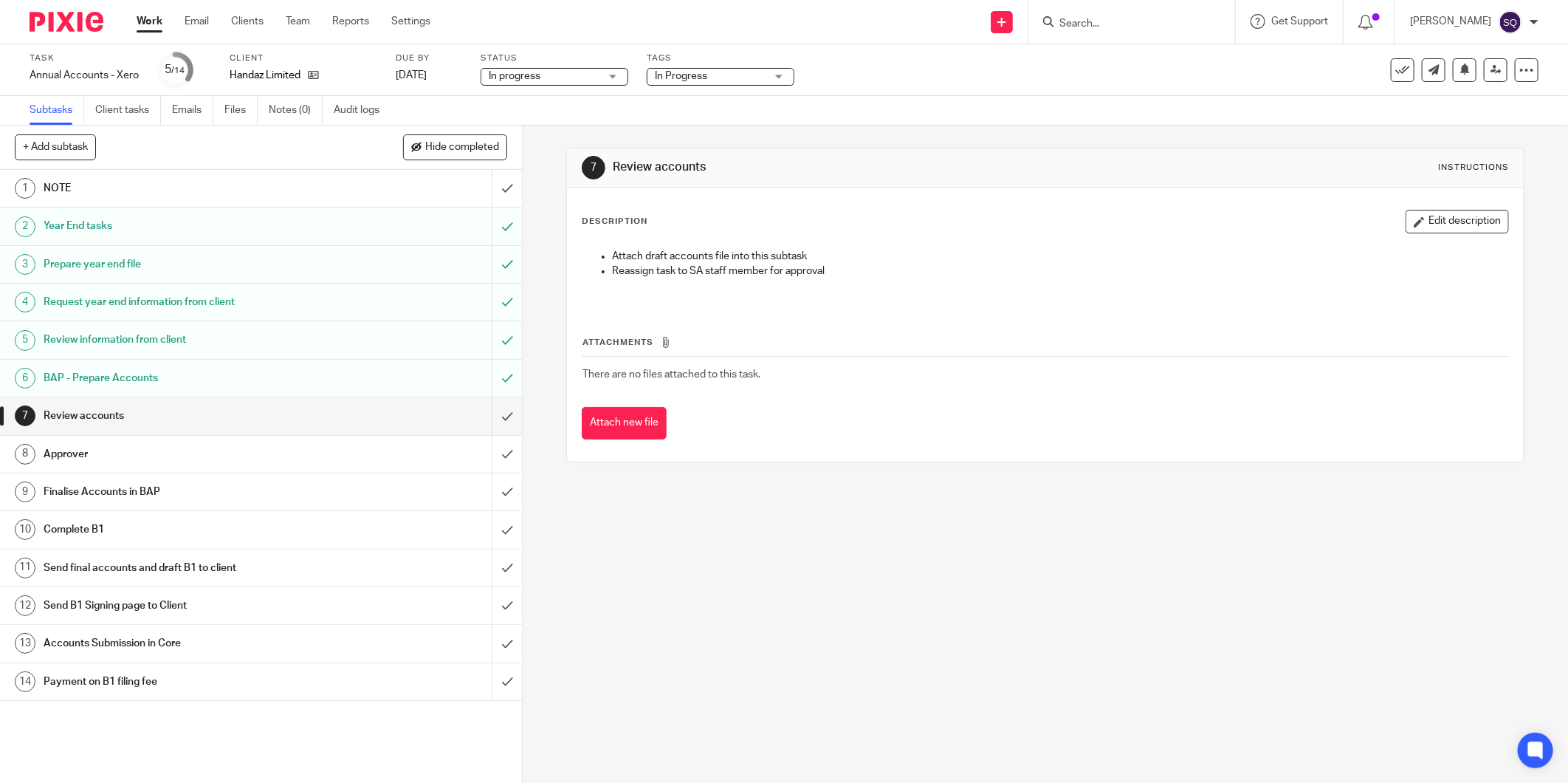
click at [753, 555] on div "7 Review accounts Instructions Description Edit description Attach draft accoun…" at bounding box center [1045, 454] width 1045 height 657
drag, startPoint x: 791, startPoint y: 558, endPoint x: 754, endPoint y: 541, distance: 40.7
click at [791, 558] on div "7 Review accounts Instructions Description Edit description Attach draft accoun…" at bounding box center [1045, 454] width 1045 height 657
click at [620, 417] on button "Attach new file" at bounding box center [624, 423] width 85 height 33
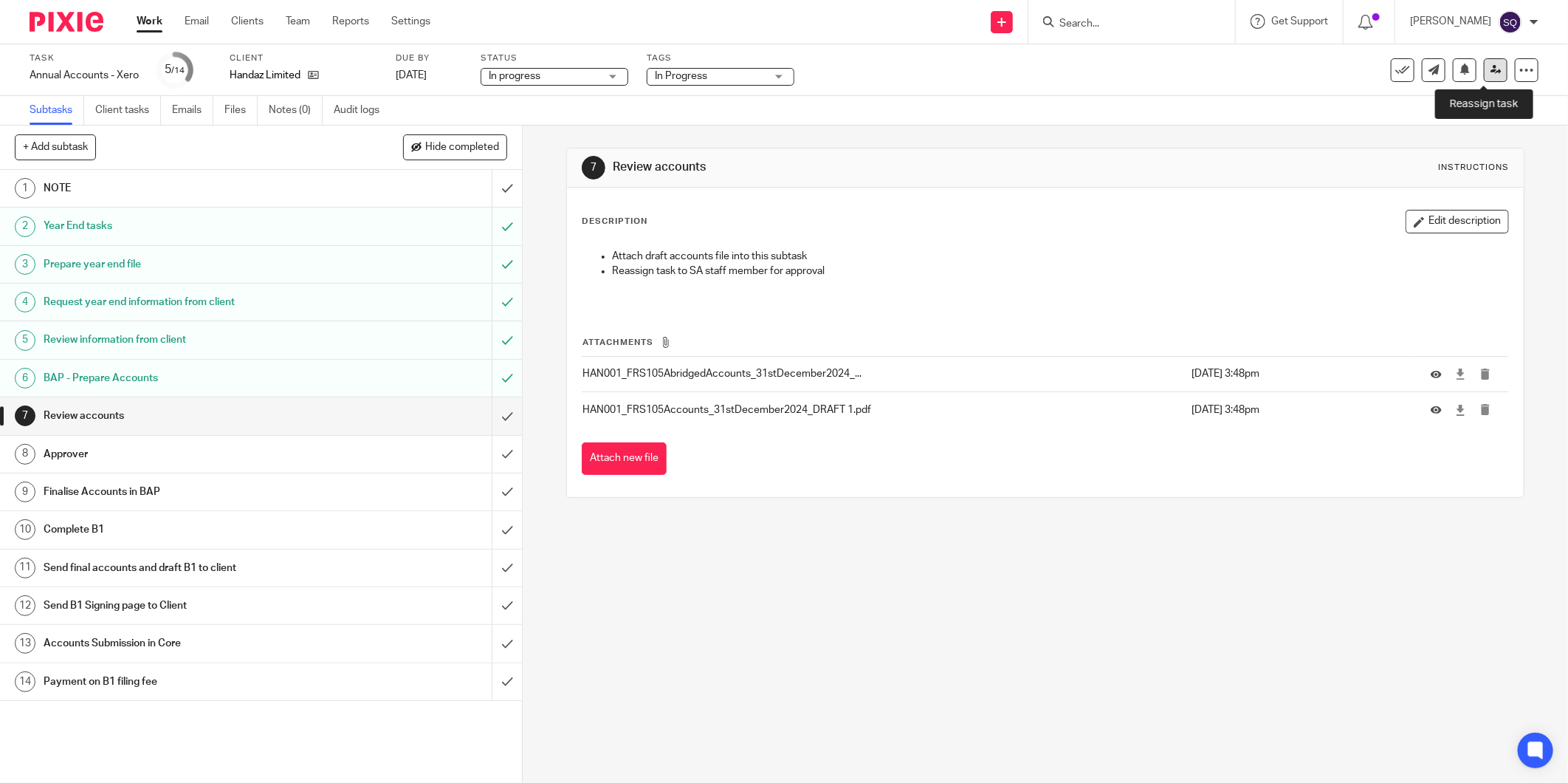
click at [1483, 69] on link at bounding box center [1495, 70] width 24 height 24
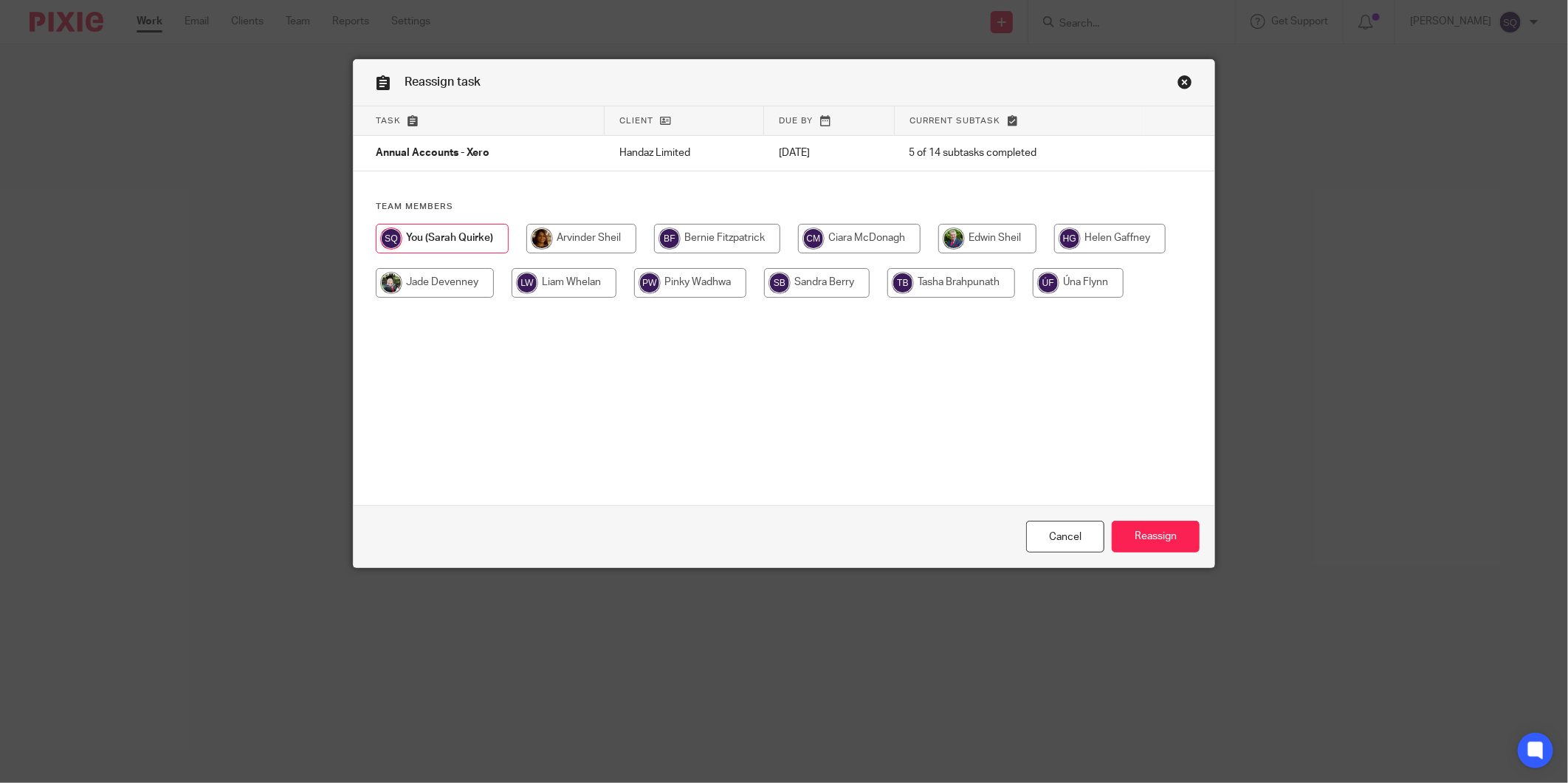
click at [548, 244] on input "radio" at bounding box center [581, 238] width 110 height 30
radio input "true"
click at [1140, 546] on input "Reassign" at bounding box center [1155, 536] width 88 height 31
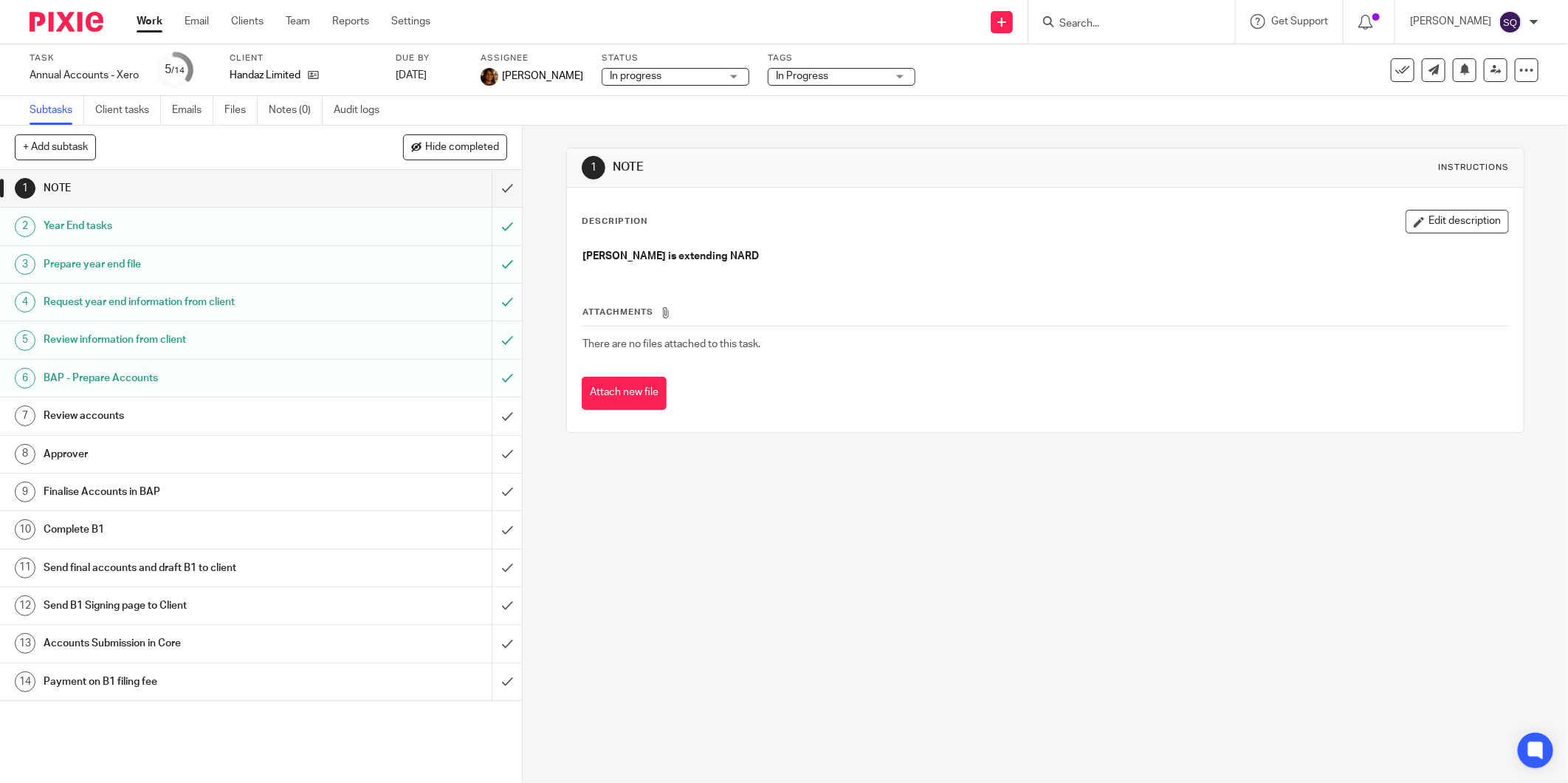
click at [96, 13] on img at bounding box center [66, 22] width 74 height 20
